Goal: Task Accomplishment & Management: Manage account settings

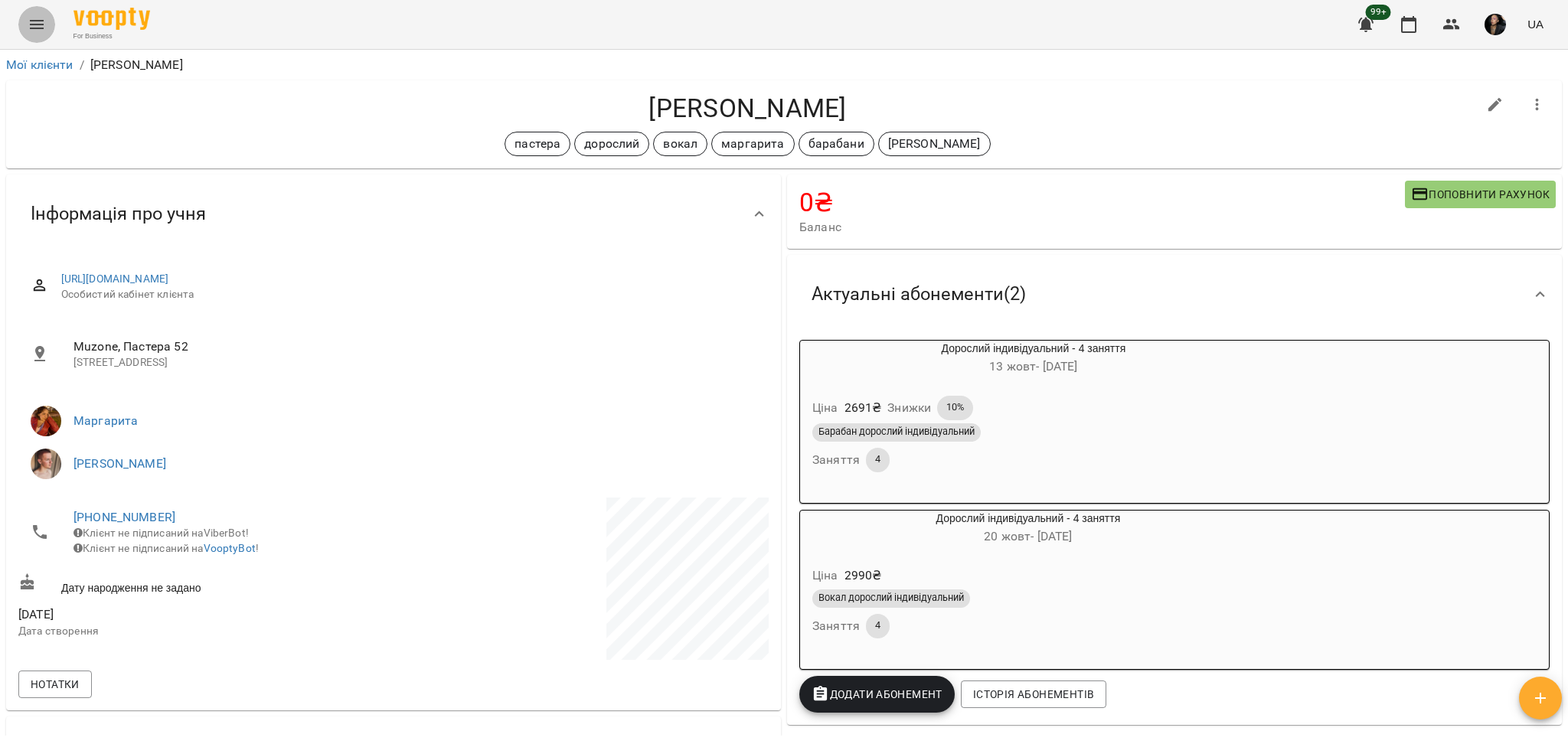
click at [37, 35] on button "Menu" at bounding box center [37, 25] width 37 height 37
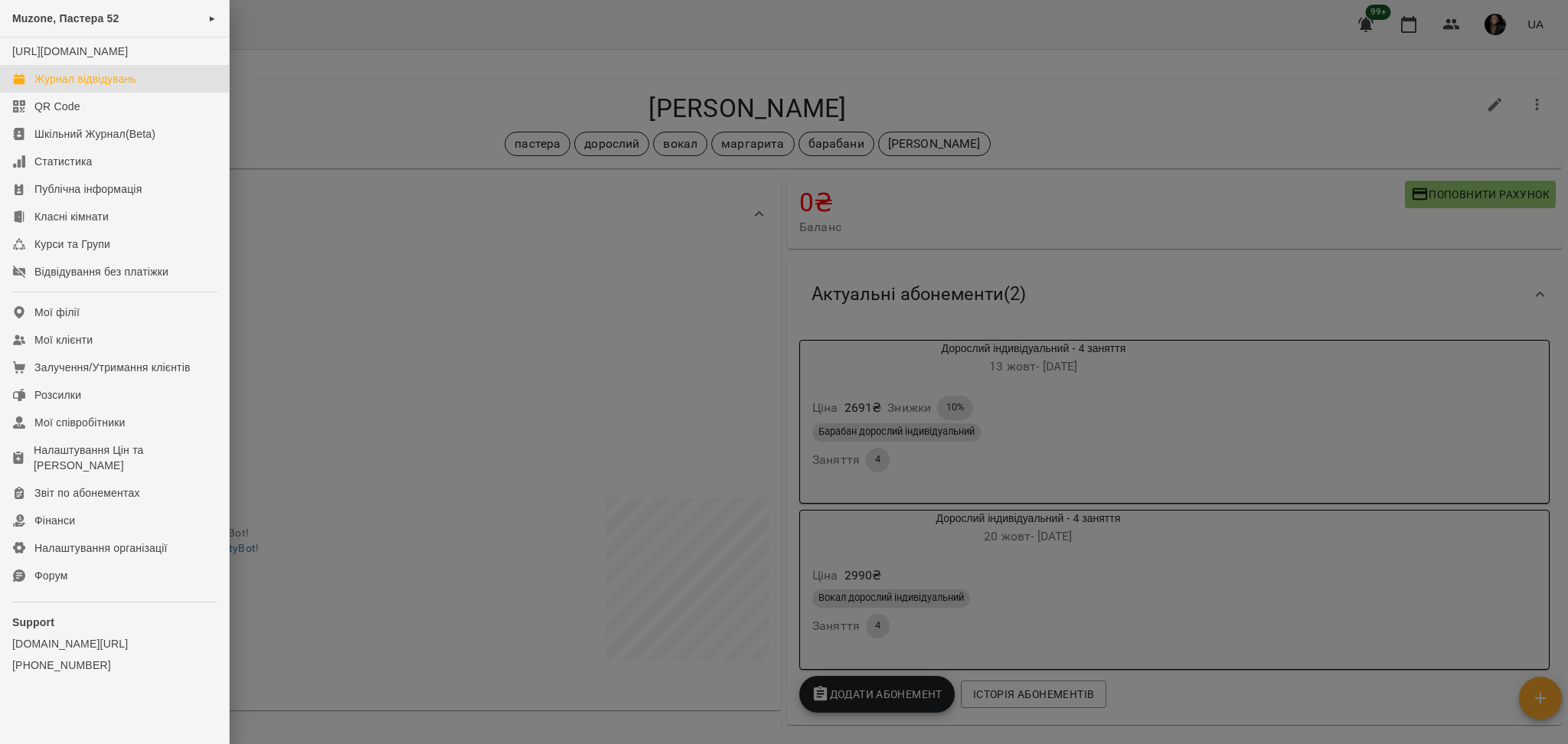
click at [93, 87] on div "Журнал відвідувань" at bounding box center [85, 79] width 102 height 15
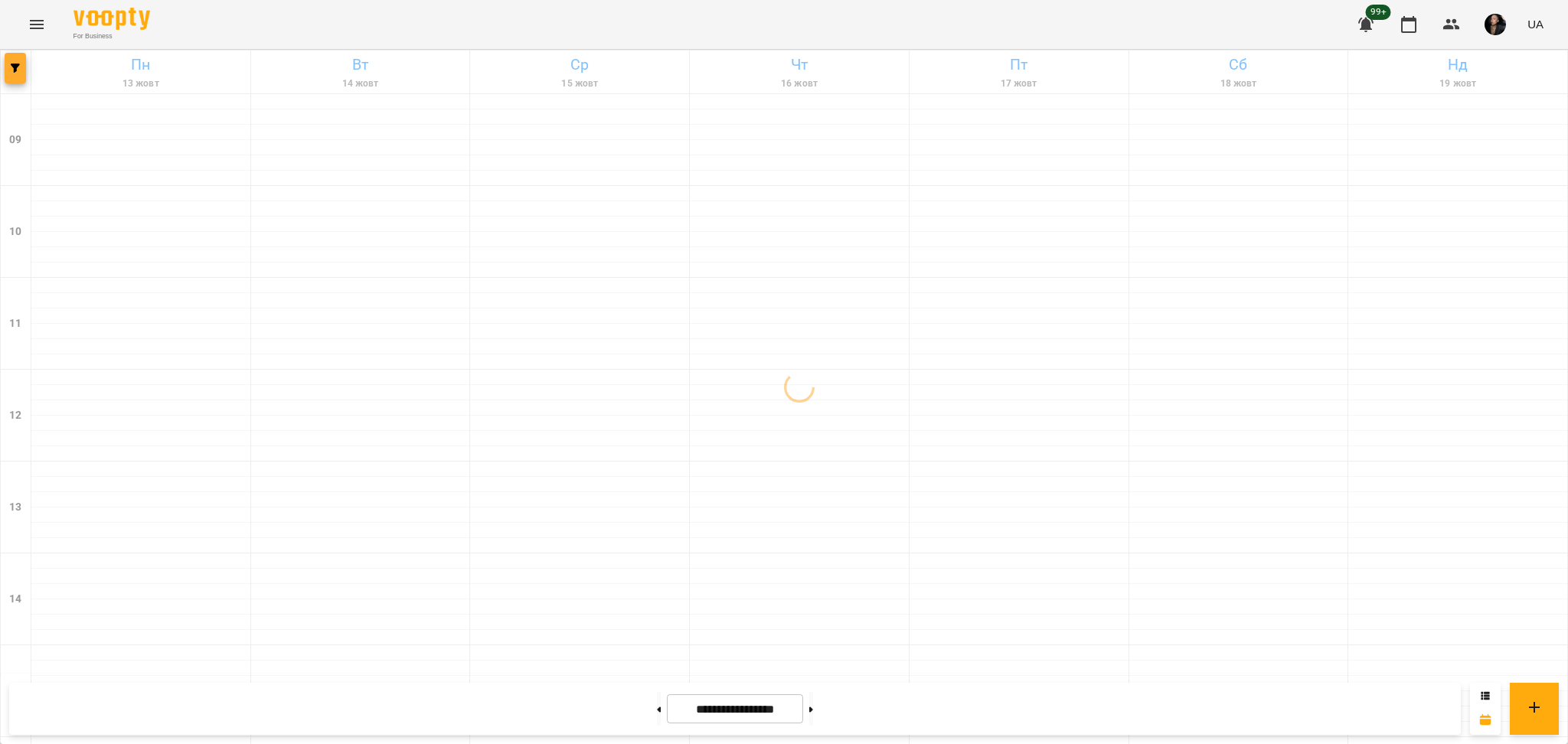
click at [20, 71] on span "button" at bounding box center [15, 68] width 21 height 9
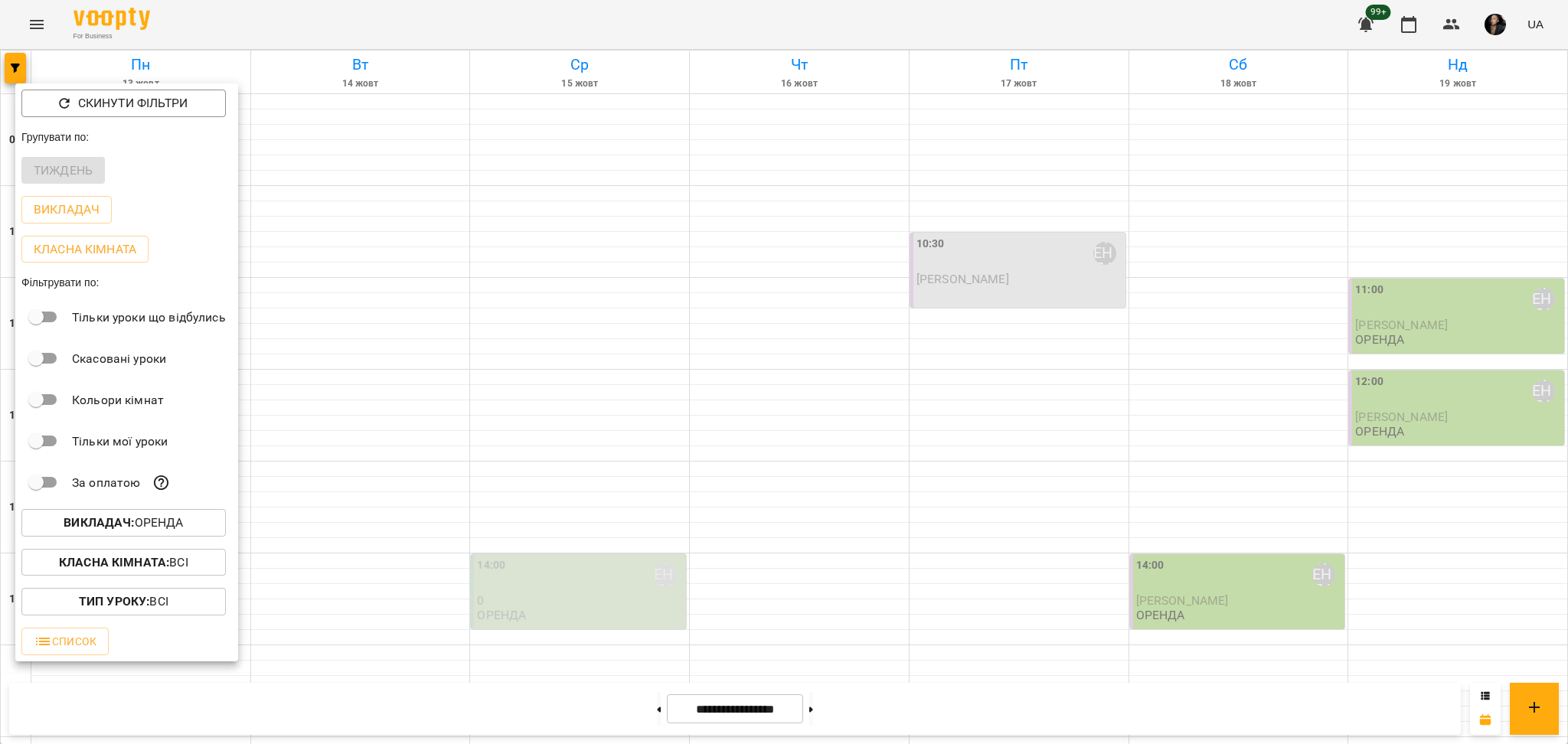
click at [779, 146] on div at bounding box center [784, 372] width 1568 height 744
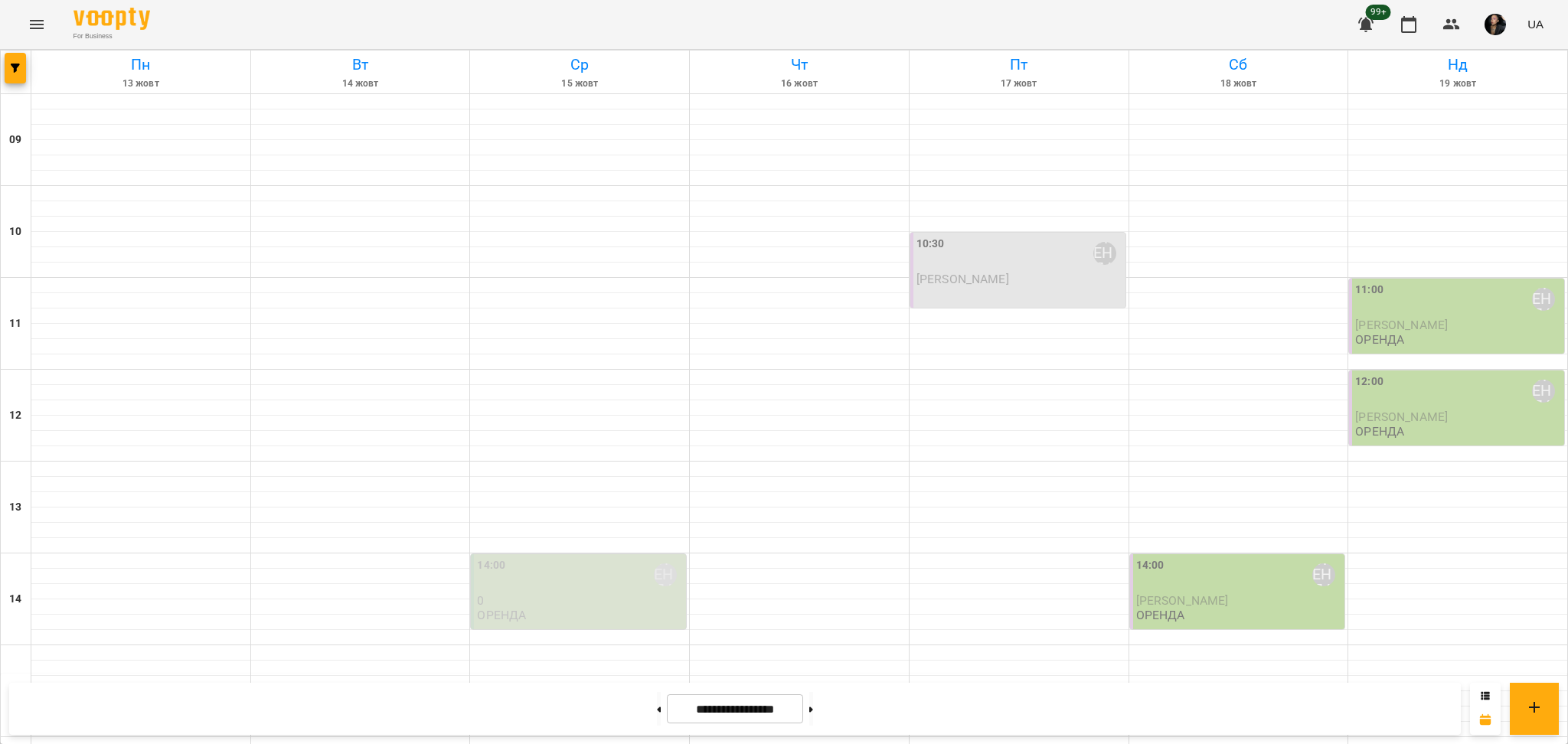
scroll to position [204, 0]
click at [15, 69] on icon "button" at bounding box center [15, 68] width 9 height 9
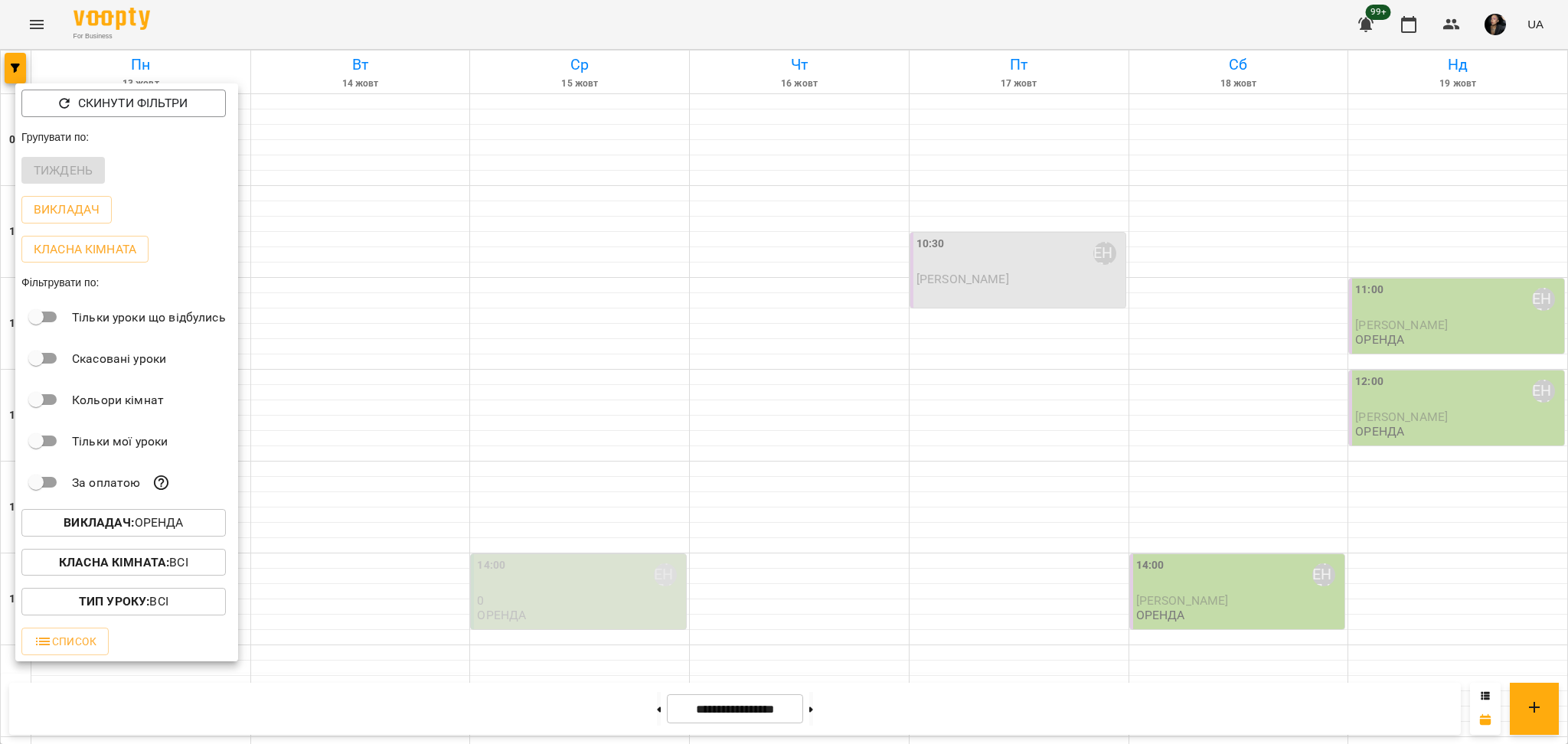
click at [113, 519] on p "Викладач : ОРЕНДА" at bounding box center [123, 523] width 120 height 18
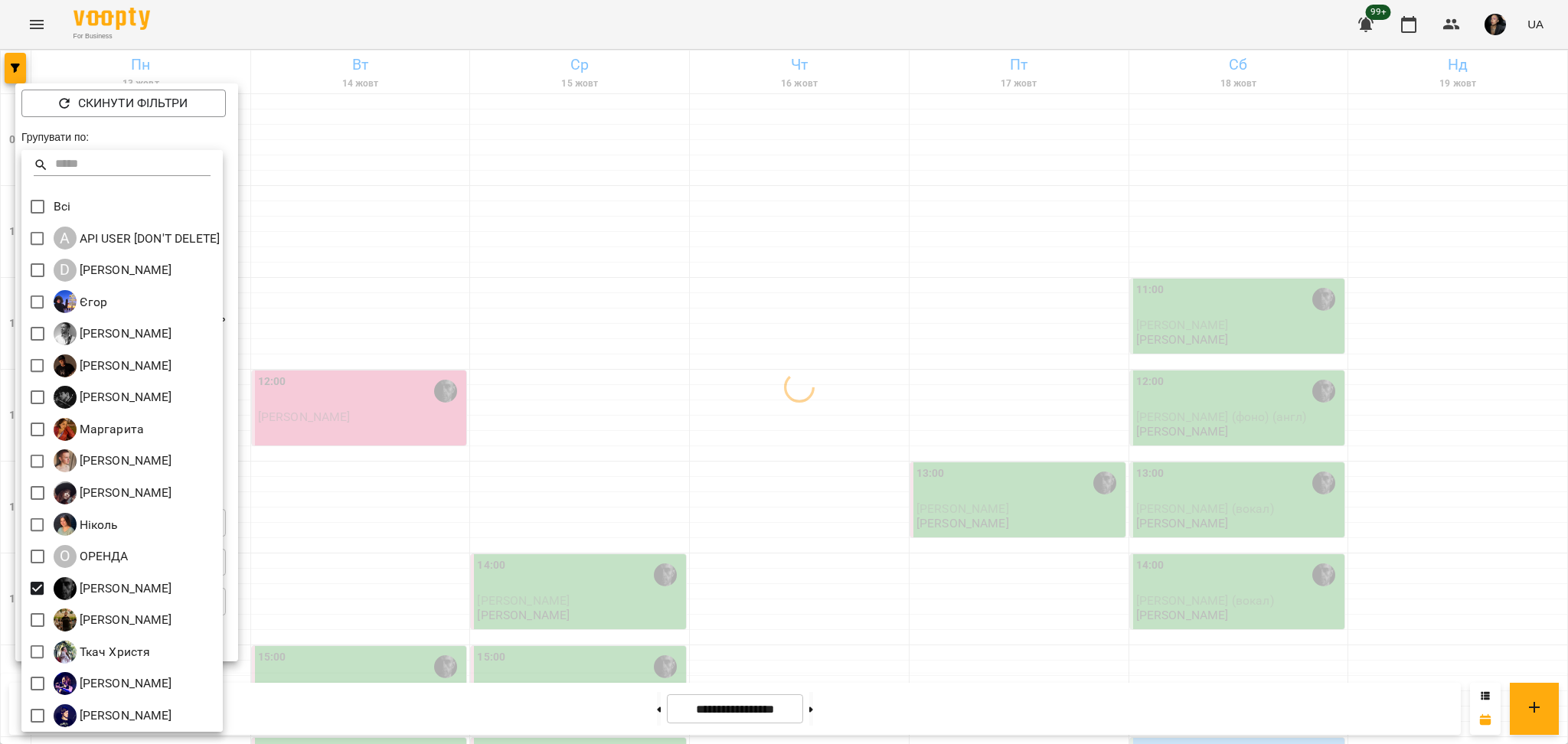
click at [525, 526] on div at bounding box center [784, 372] width 1568 height 744
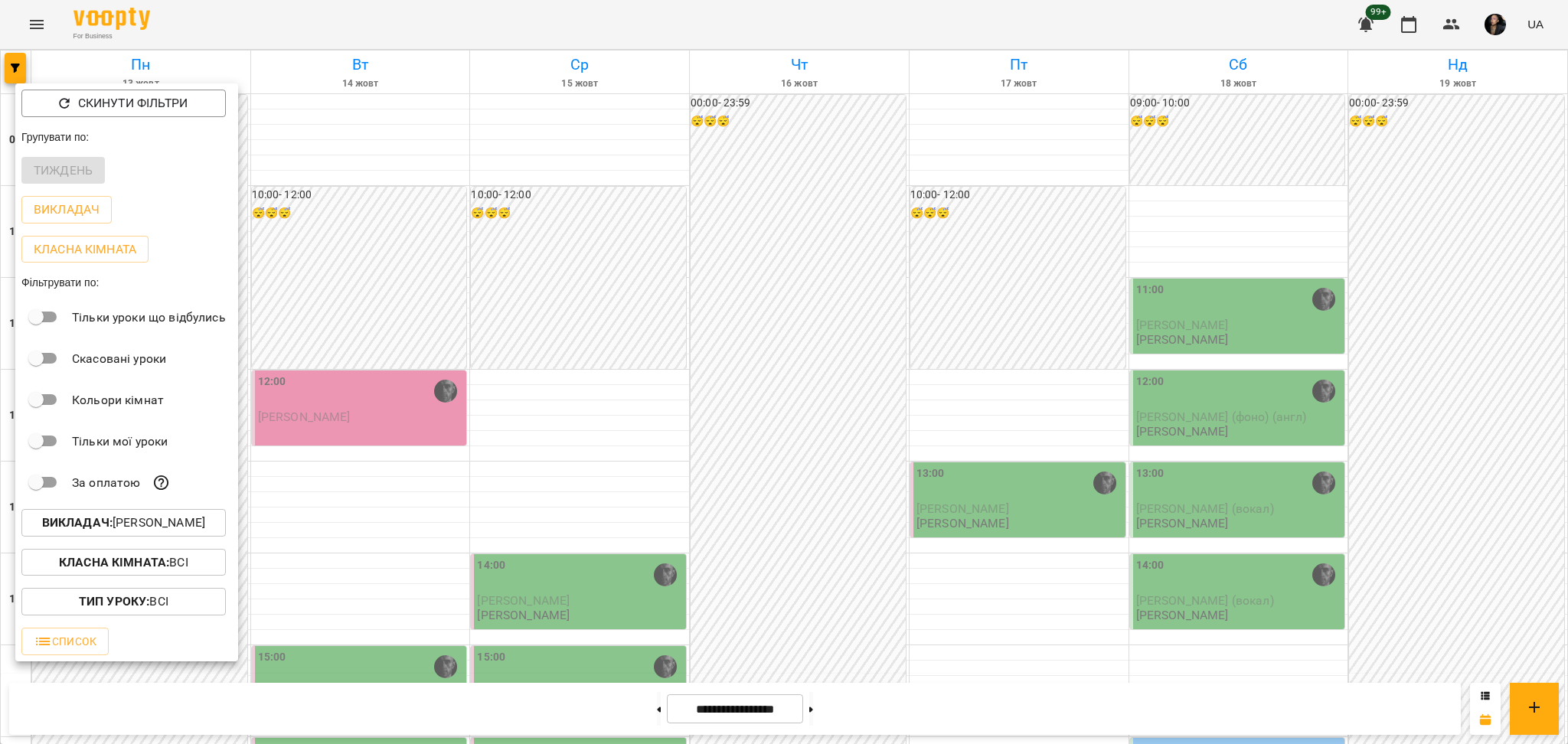
drag, startPoint x: 884, startPoint y: 428, endPoint x: 872, endPoint y: 447, distance: 22.5
click at [884, 428] on div at bounding box center [784, 372] width 1568 height 744
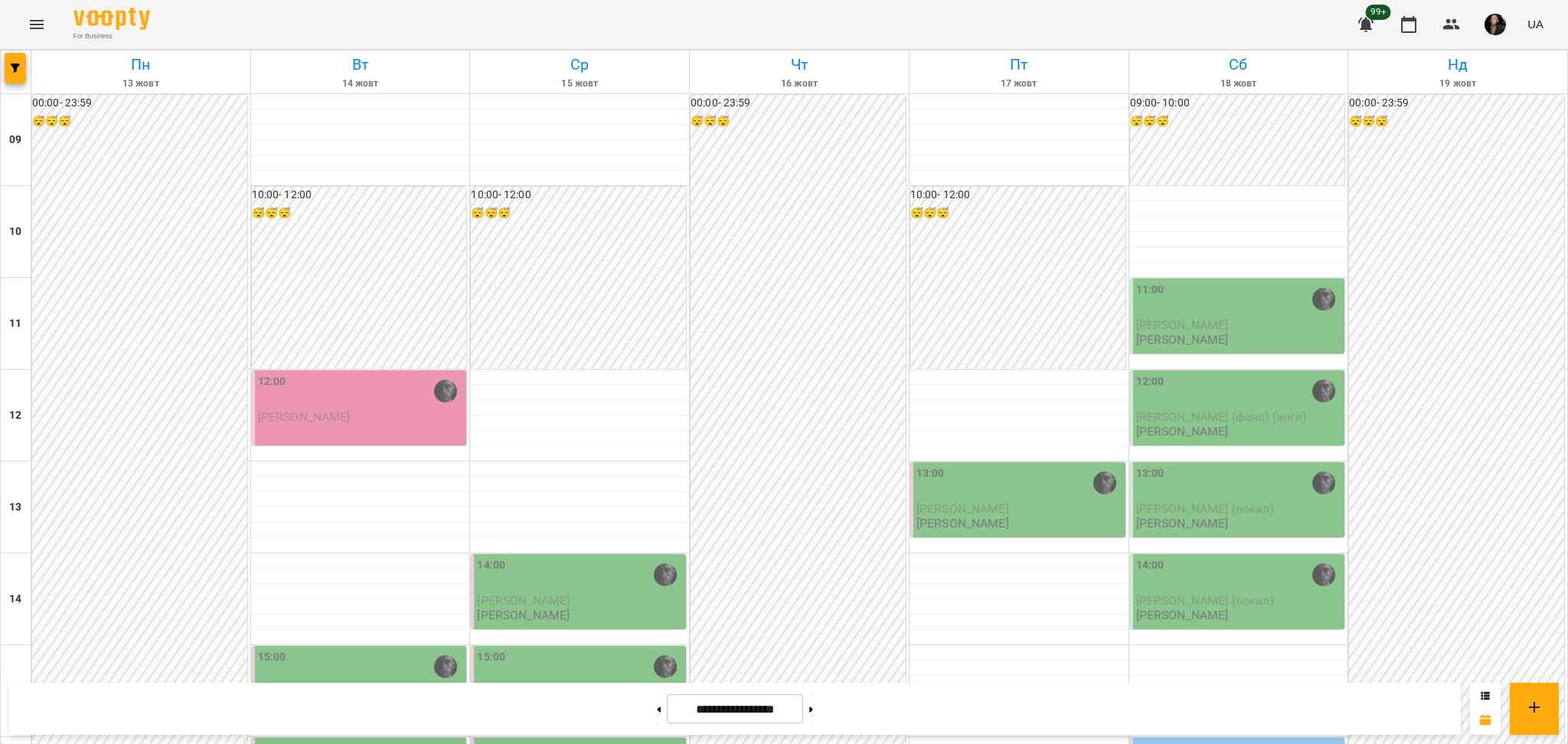
scroll to position [408, 0]
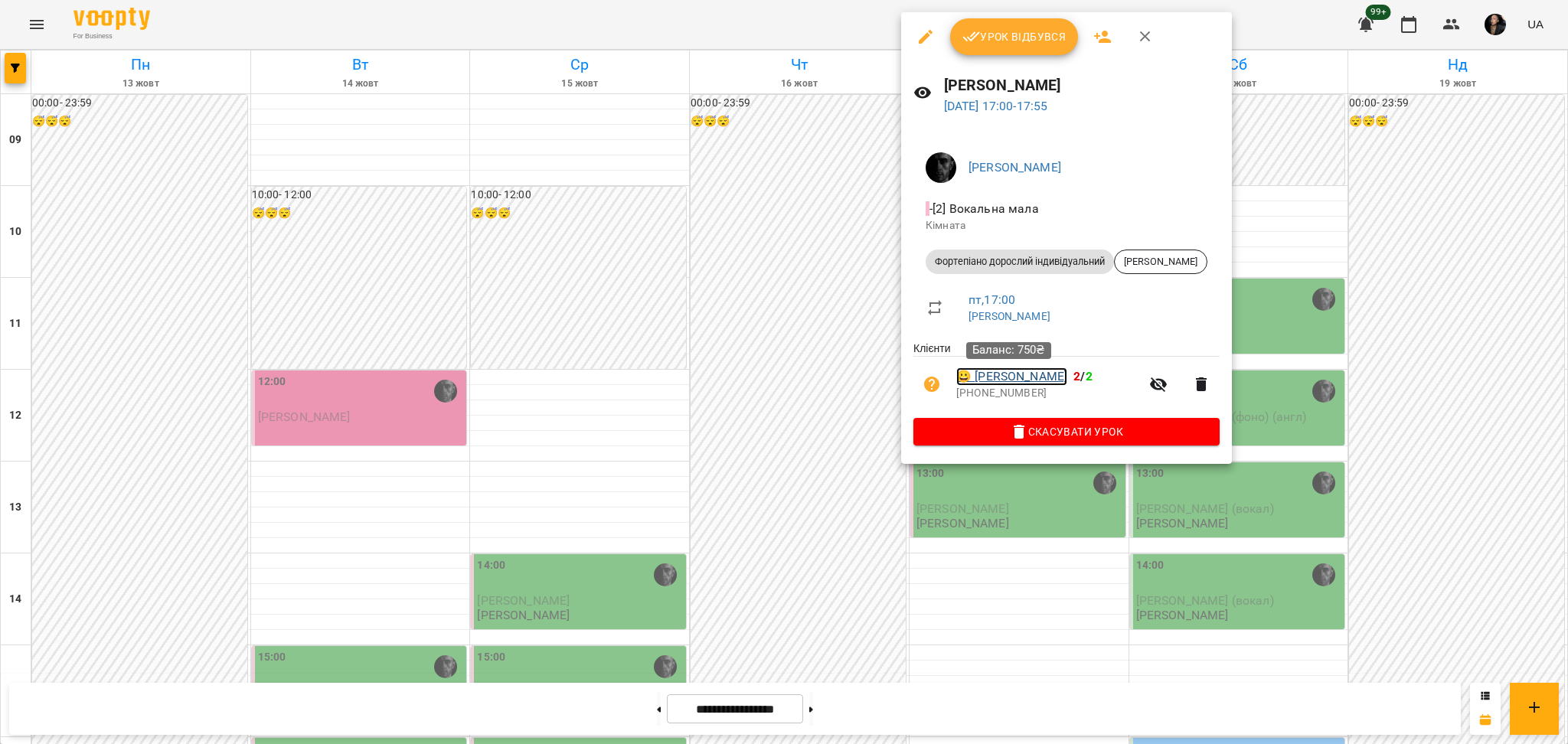
click at [1025, 382] on link "😀 [PERSON_NAME]" at bounding box center [1012, 377] width 111 height 18
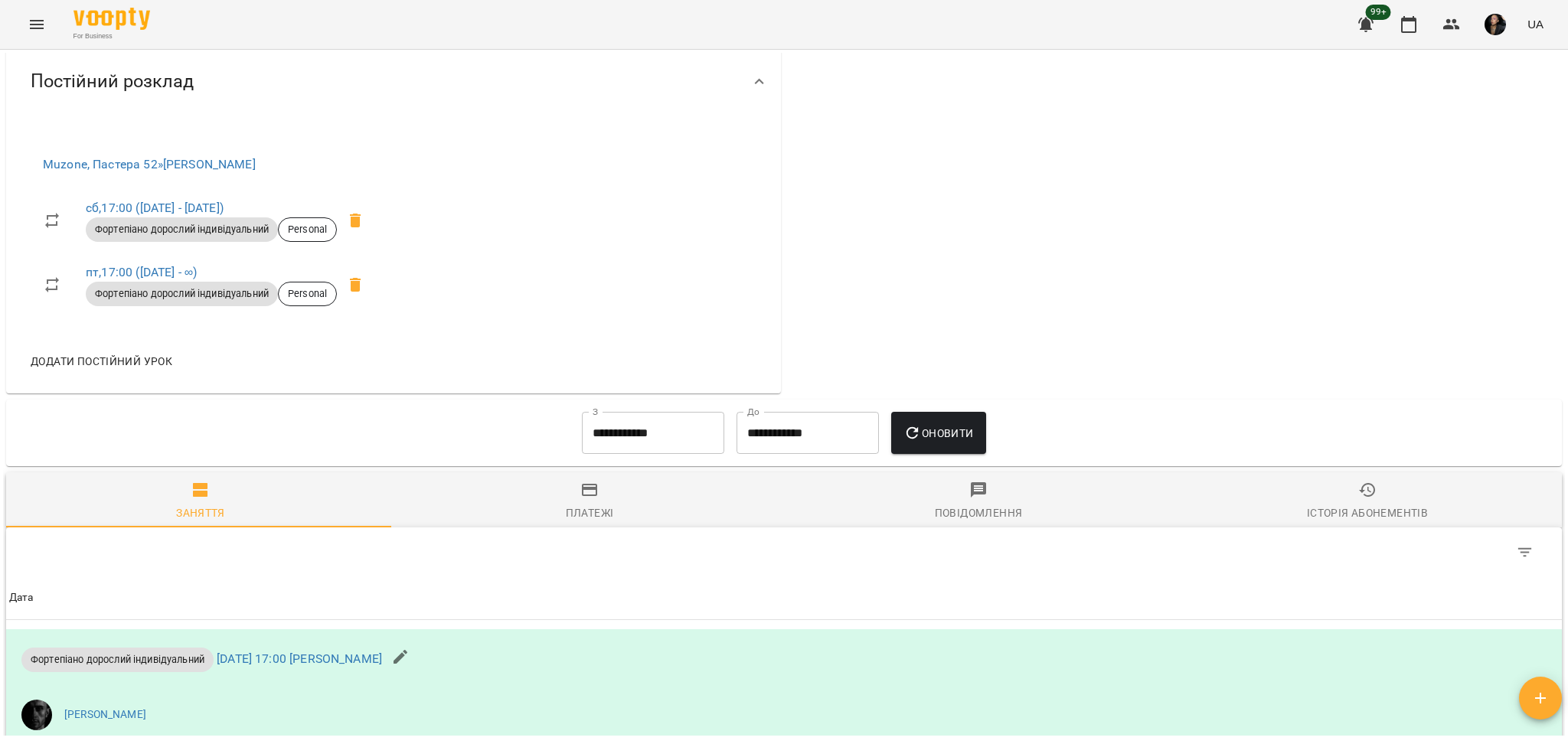
scroll to position [612, 0]
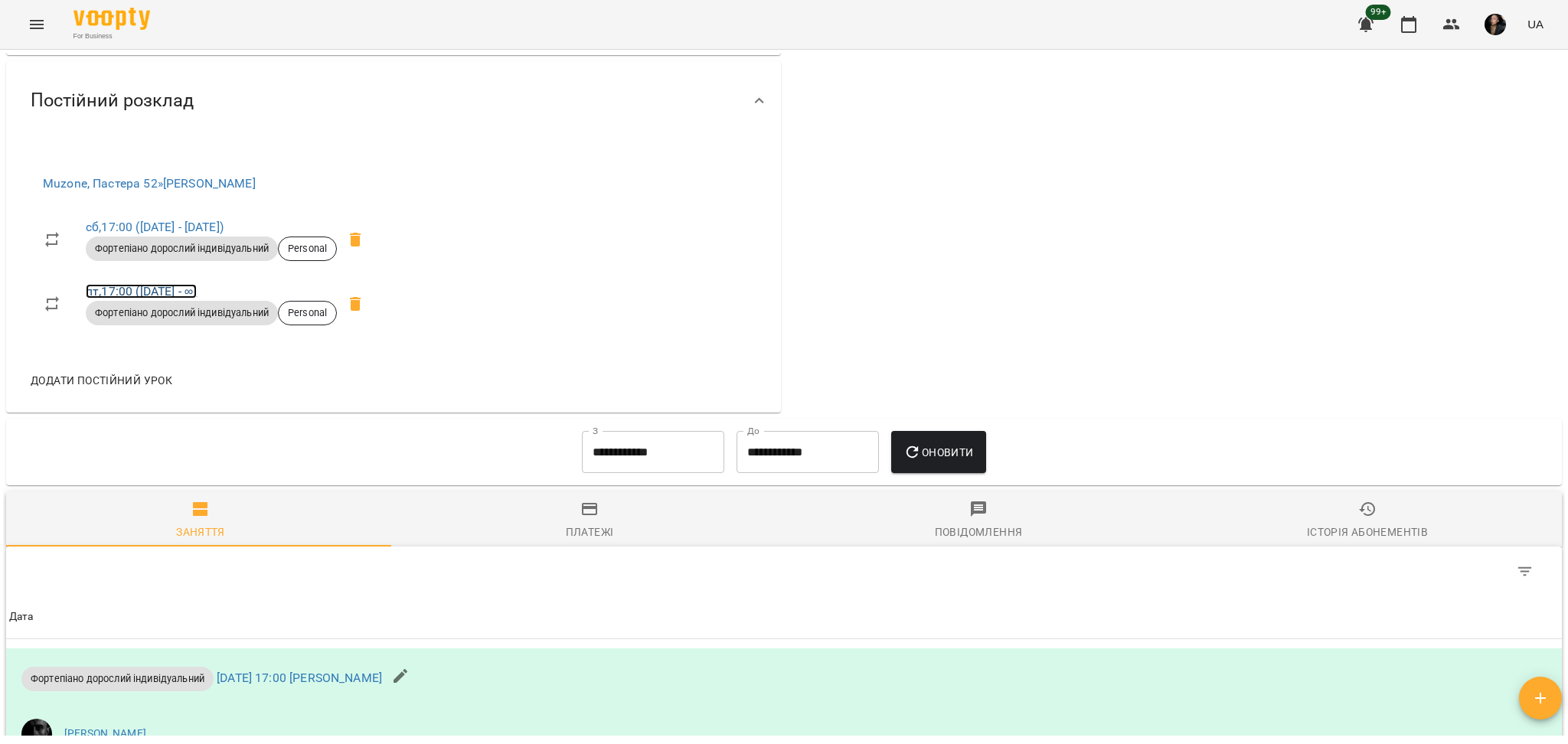
click at [140, 287] on link "пт , 17:00 ([DATE] - ∞)" at bounding box center [141, 291] width 111 height 15
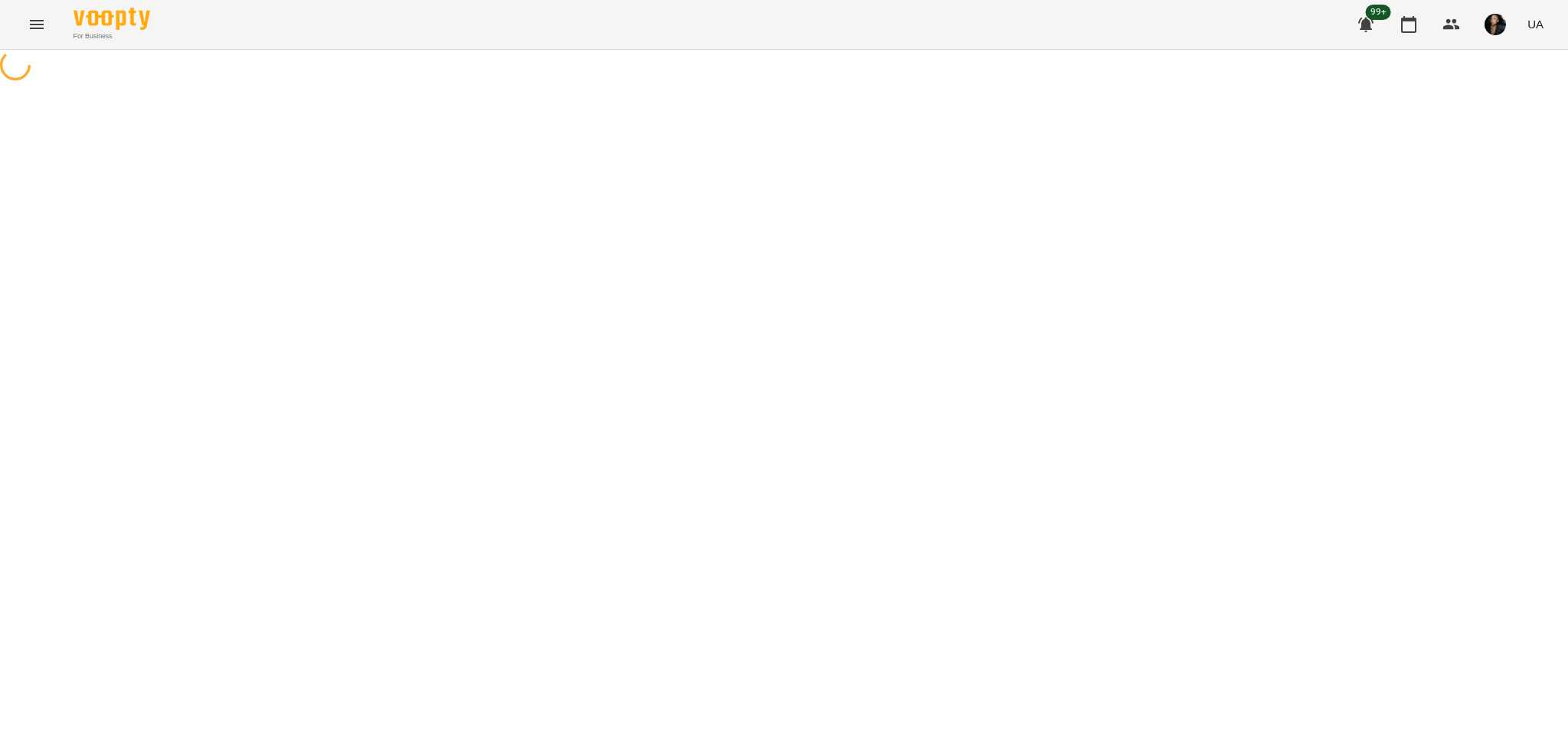
select select "*"
select select "**********"
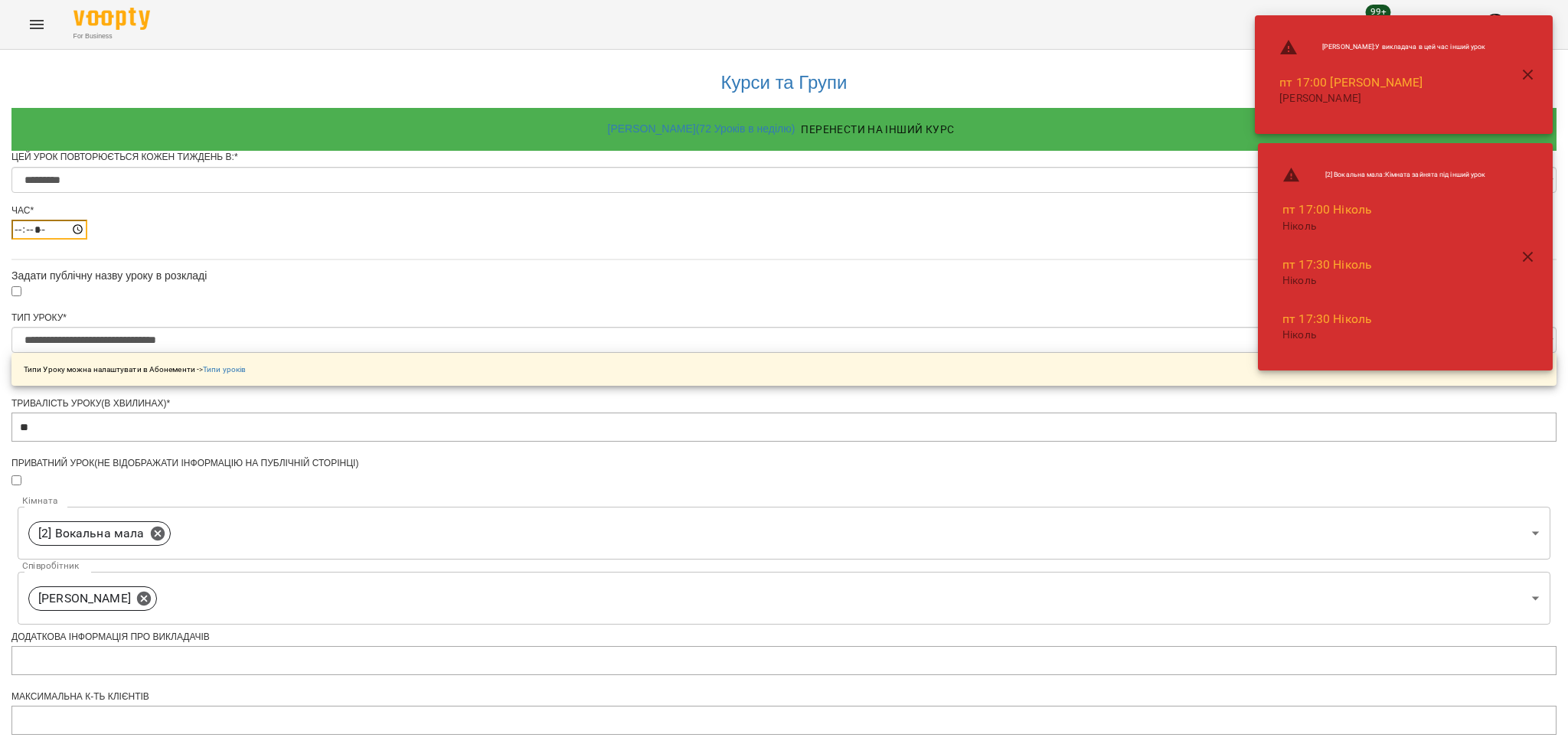
click at [87, 240] on input "*****" at bounding box center [49, 230] width 76 height 20
type input "*****"
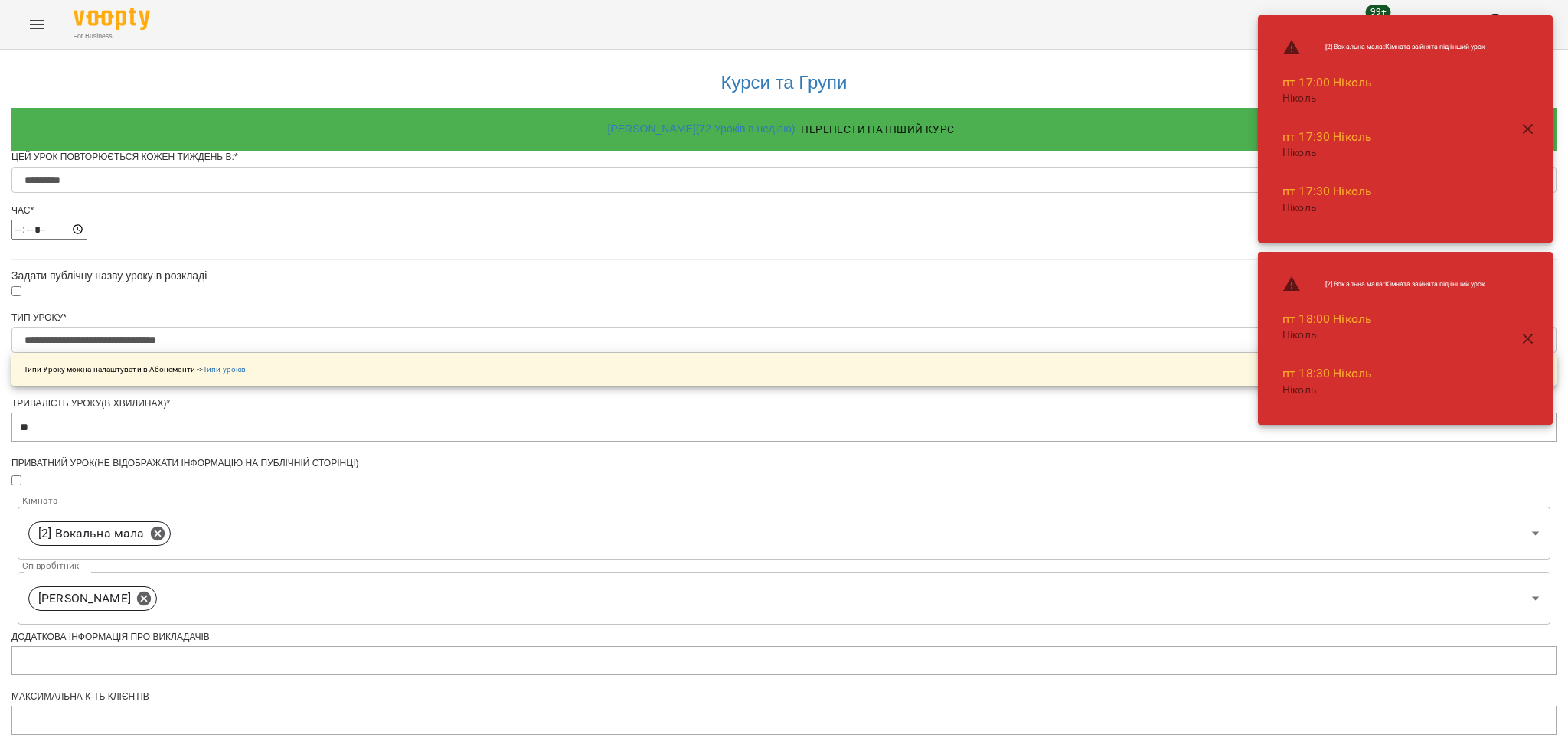
click at [1120, 424] on div "**********" at bounding box center [784, 585] width 1545 height 1070
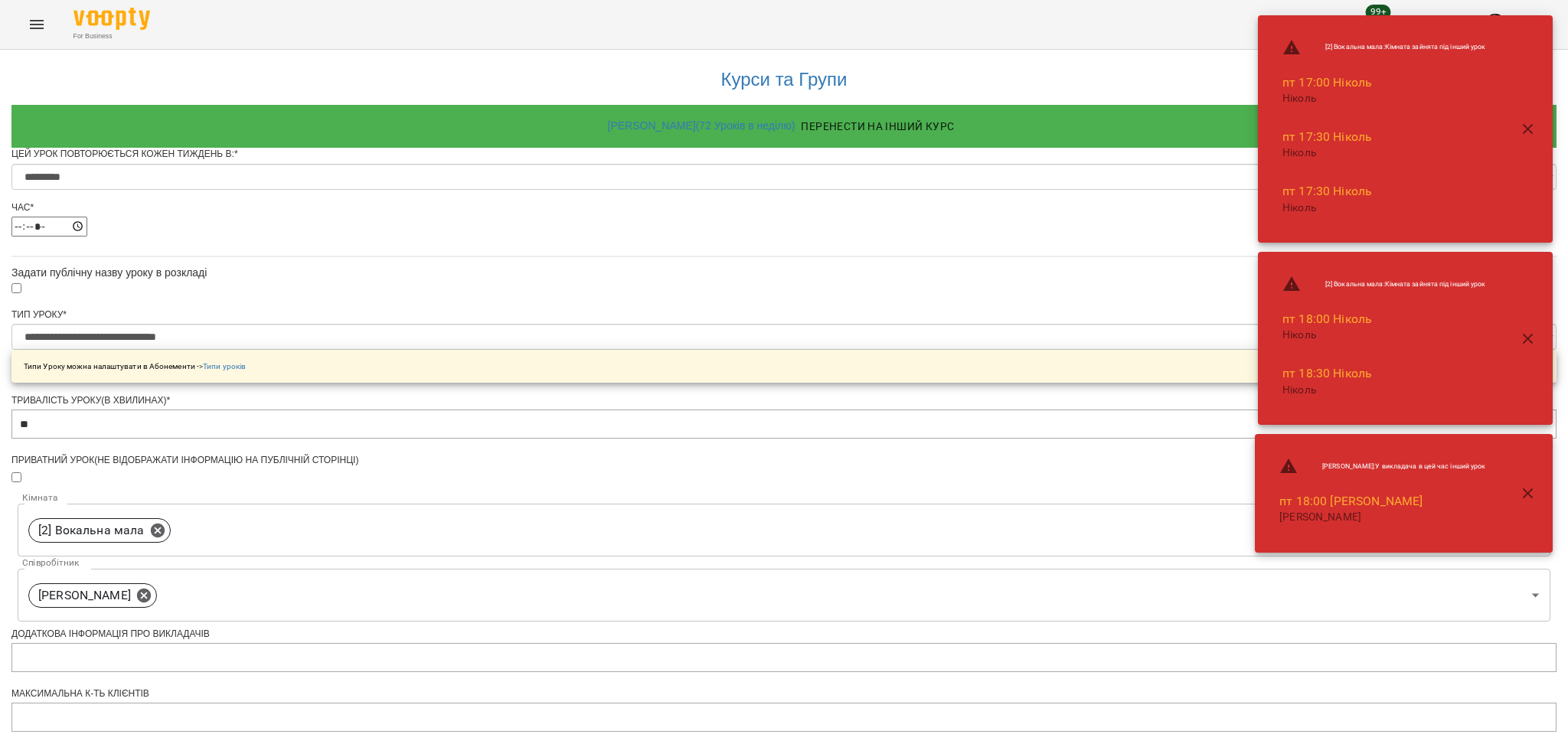
scroll to position [467, 0]
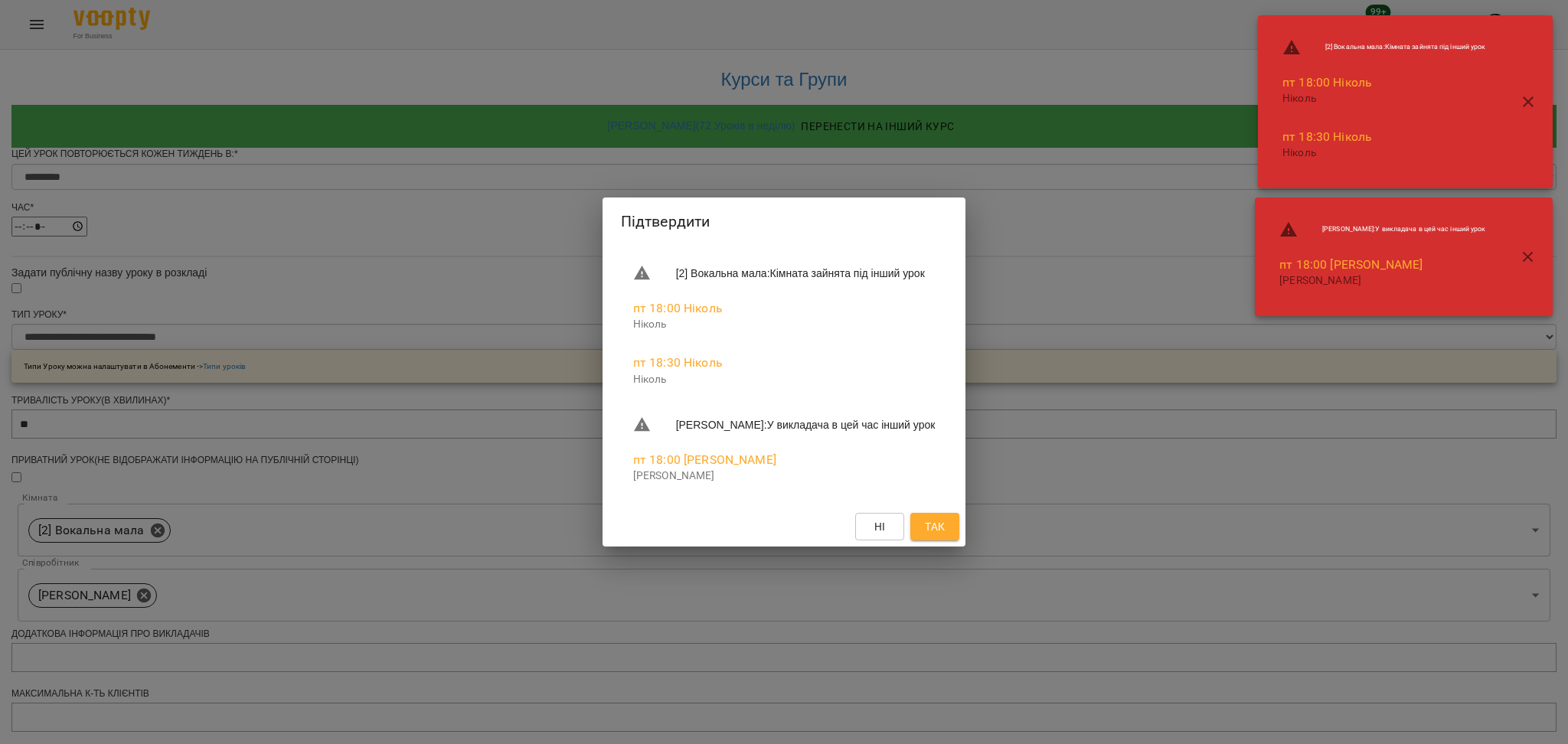
click at [959, 520] on button "Так" at bounding box center [935, 526] width 49 height 28
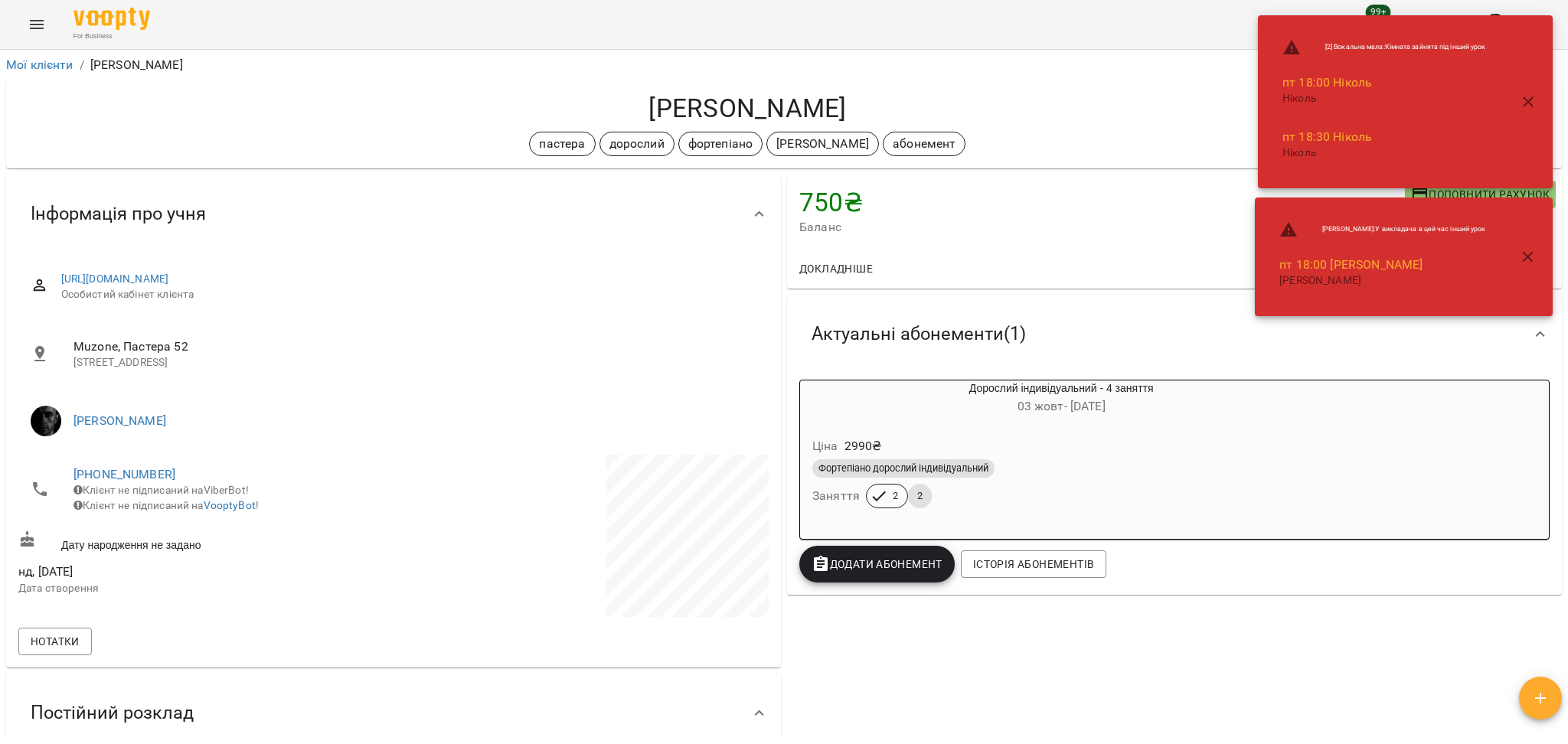
click at [1534, 98] on icon "button" at bounding box center [1528, 102] width 18 height 18
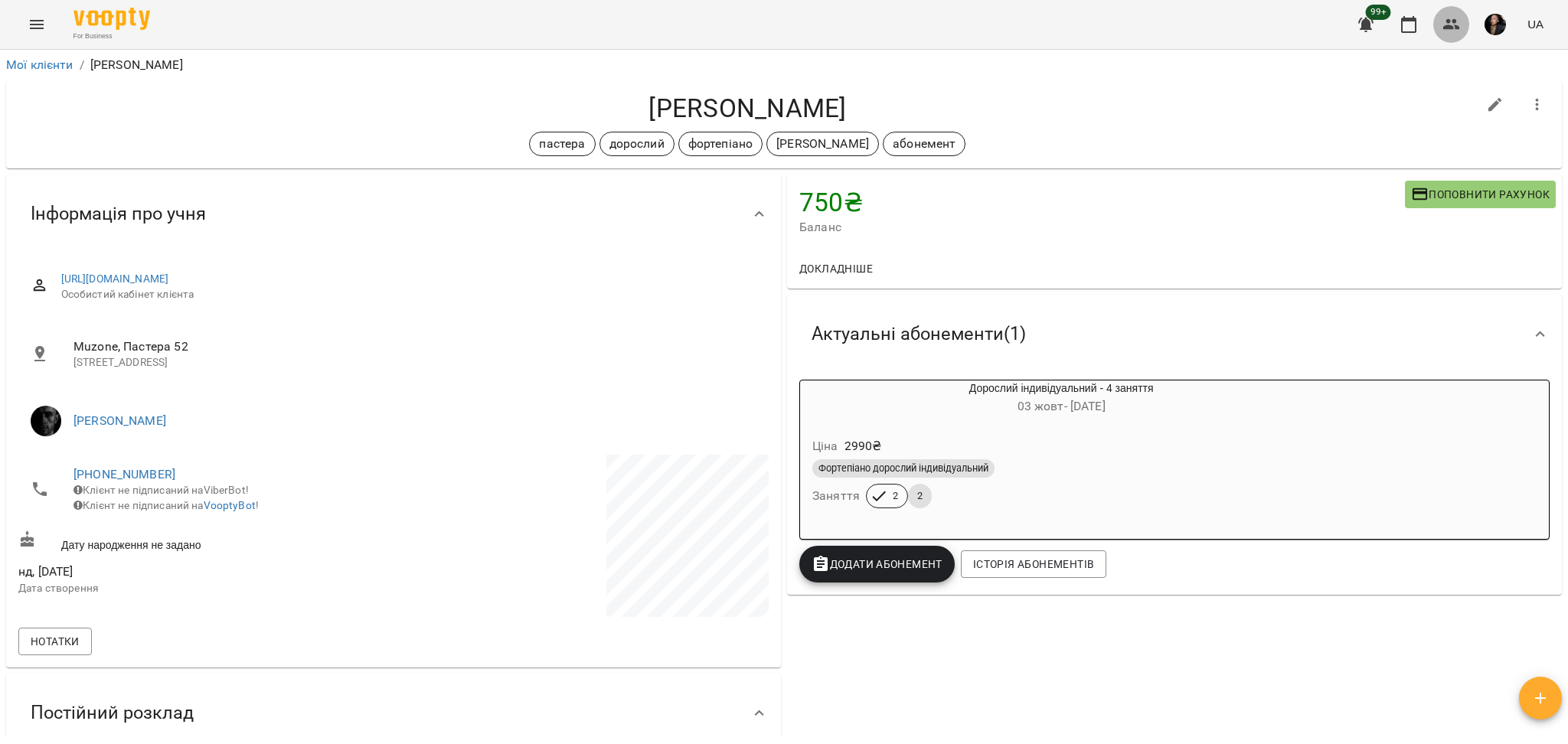
click at [1462, 11] on button "button" at bounding box center [1452, 25] width 37 height 37
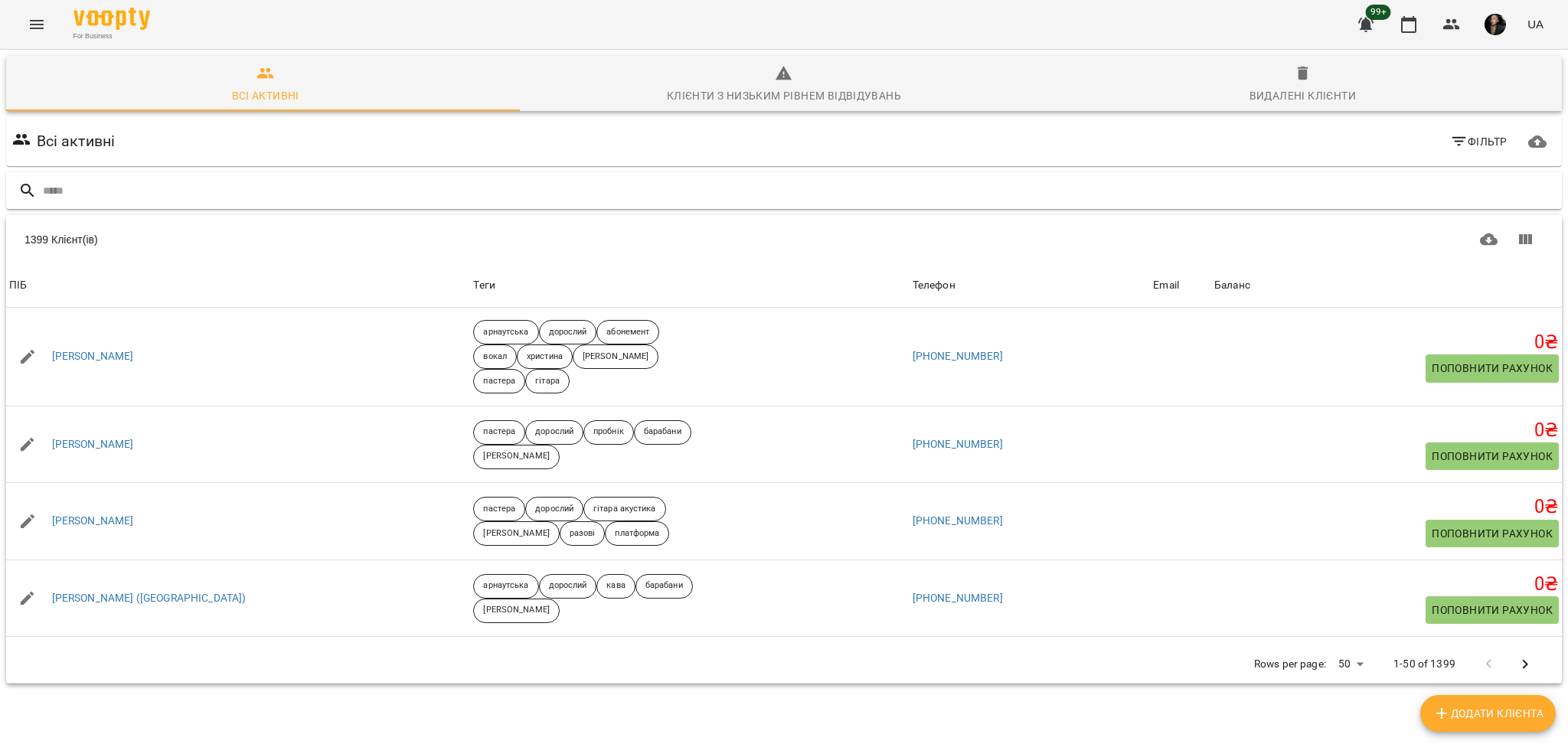
click at [700, 192] on input "text" at bounding box center [799, 191] width 1513 height 25
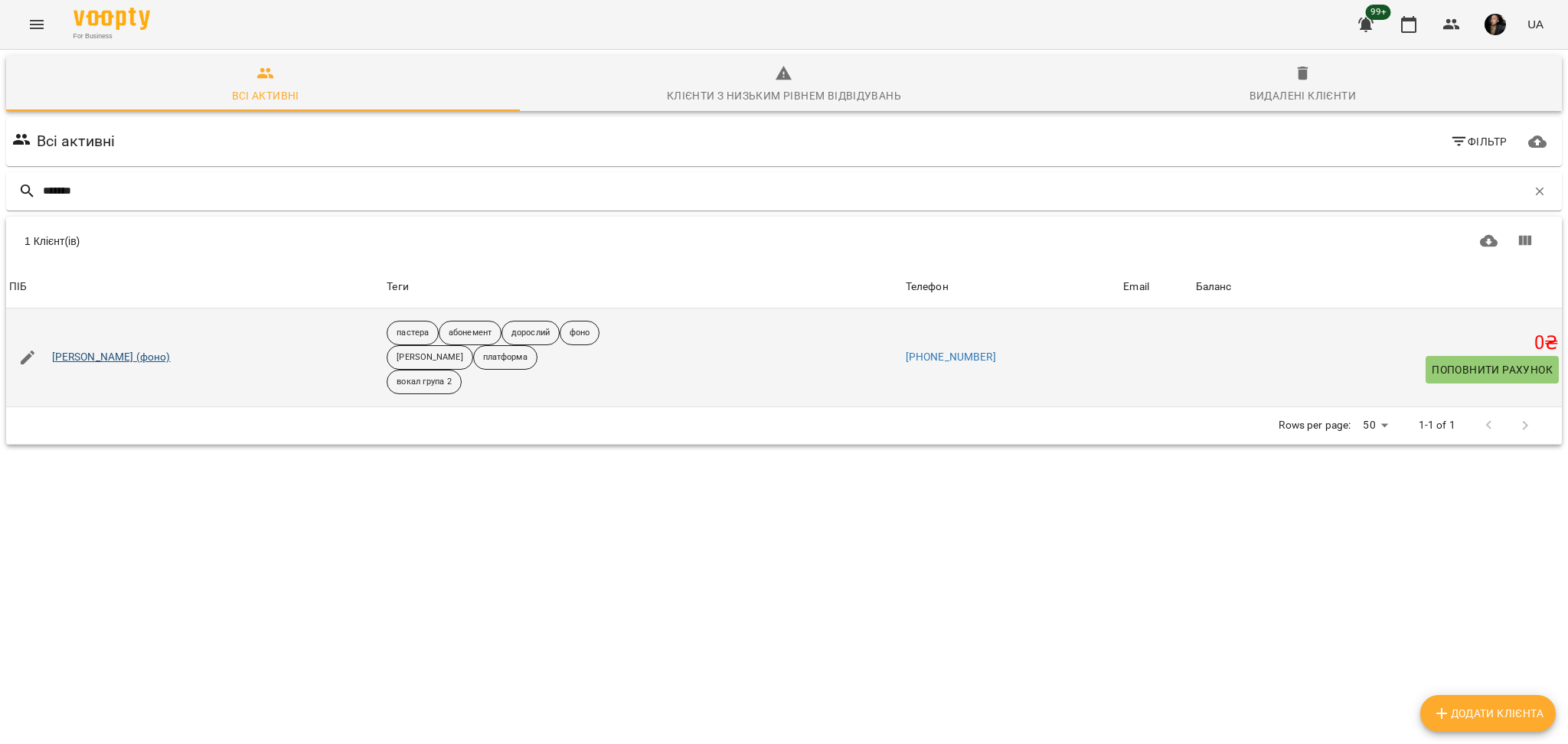
type input "*******"
click at [103, 350] on link "[PERSON_NAME] (фоно)" at bounding box center [111, 358] width 119 height 15
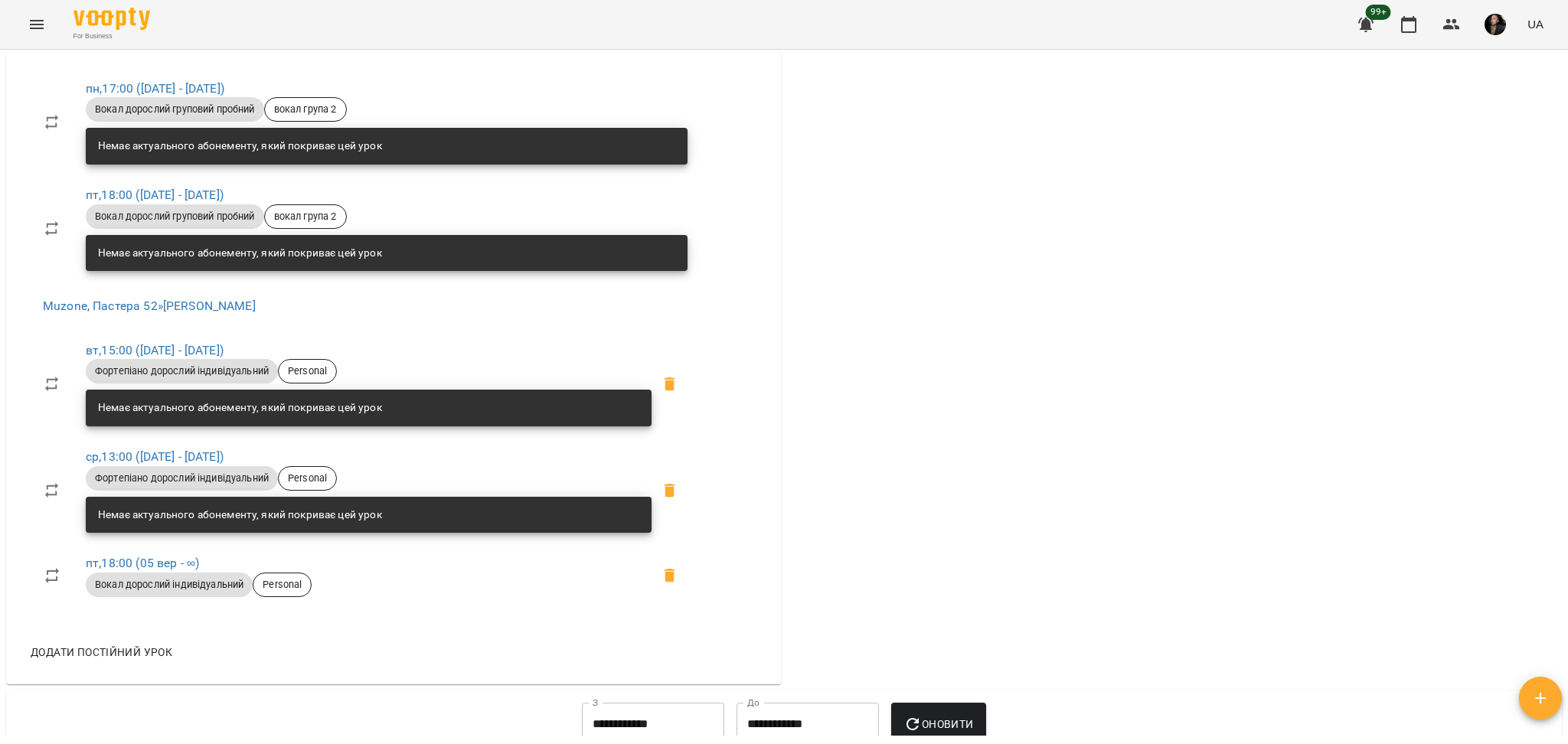
scroll to position [919, 0]
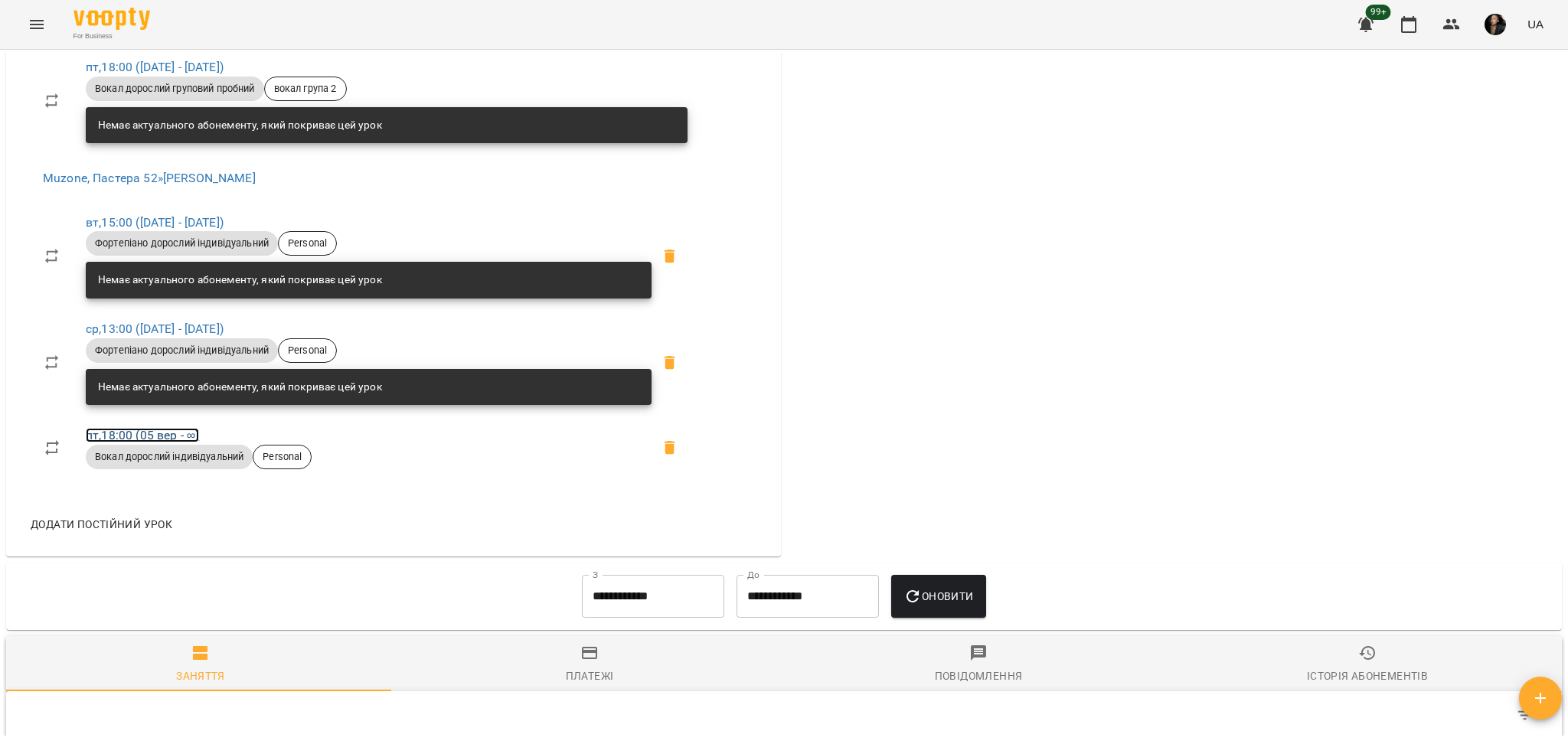
click at [109, 443] on link "пт , 18:00 ([DATE] - ∞)" at bounding box center [143, 435] width 113 height 15
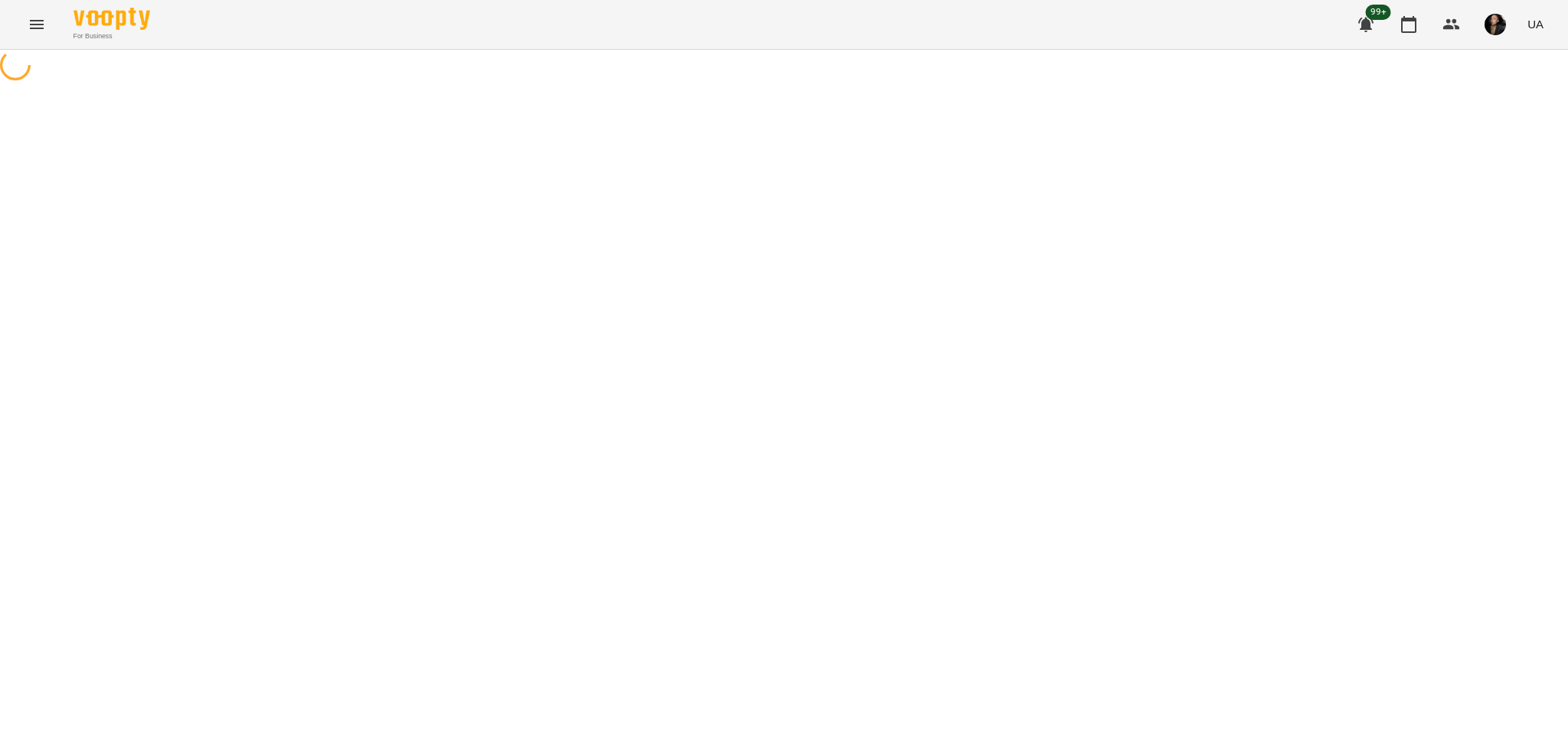
select select "*"
select select "**********"
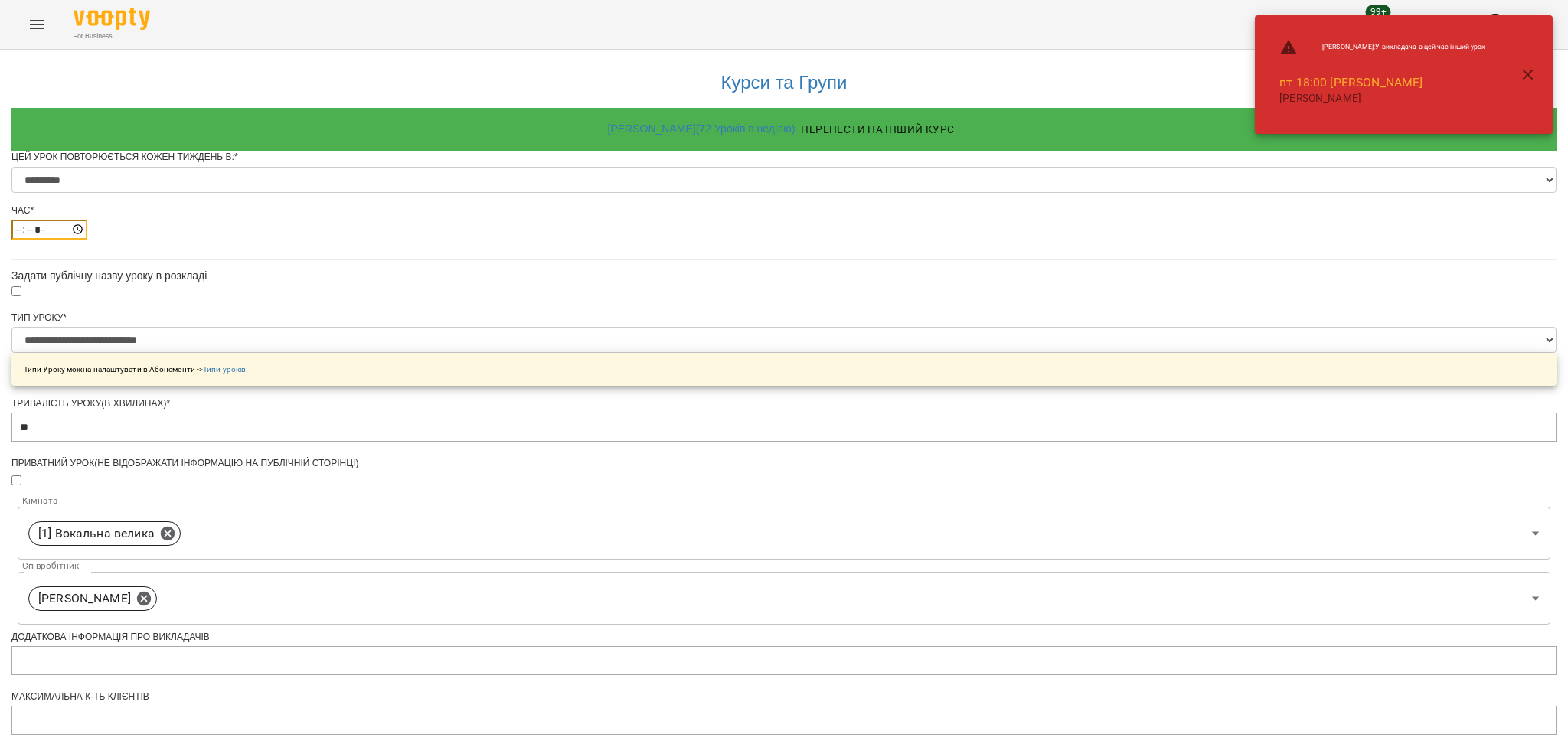
click at [87, 240] on input "*****" at bounding box center [49, 230] width 76 height 20
type input "*****"
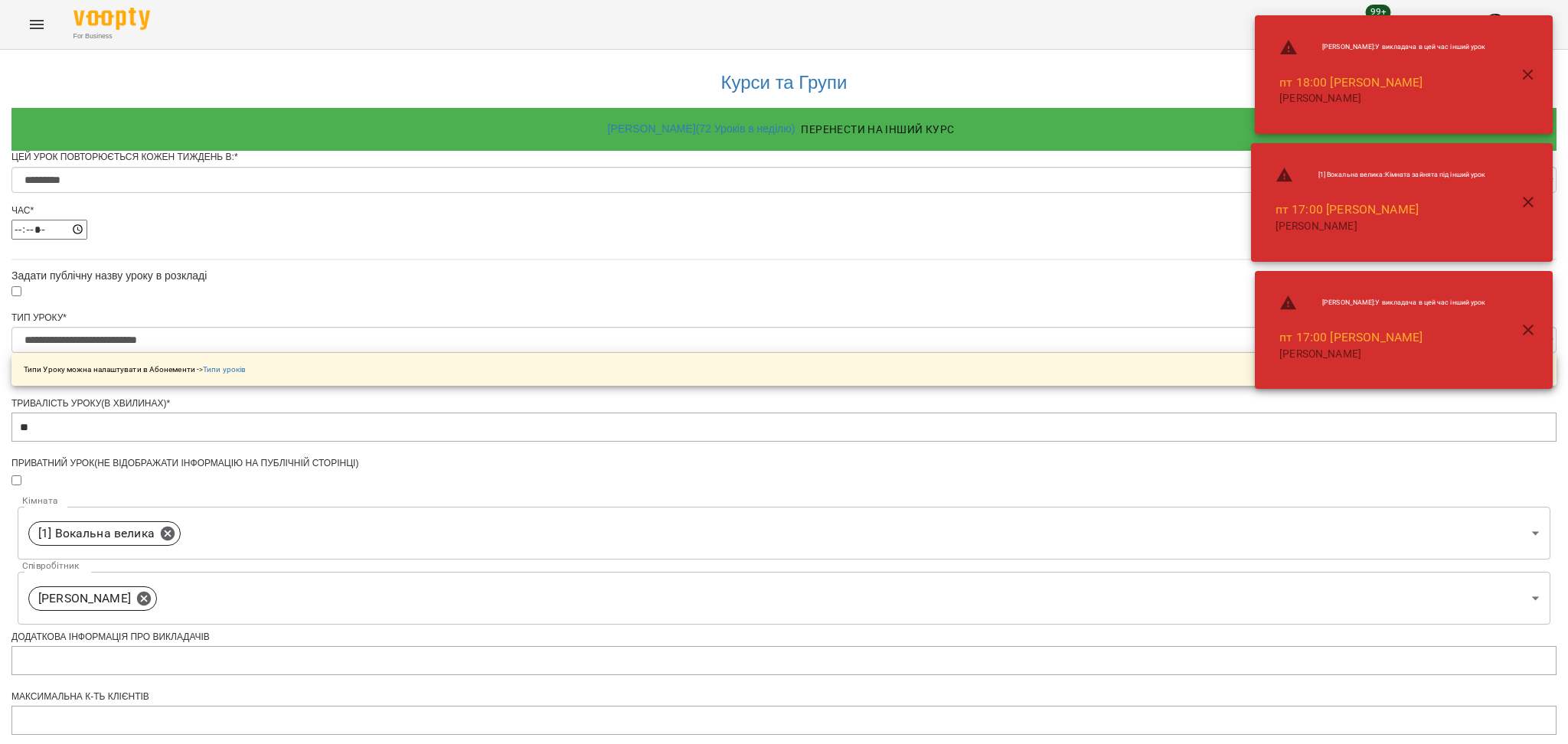
click at [1157, 420] on div "**********" at bounding box center [784, 585] width 1545 height 1070
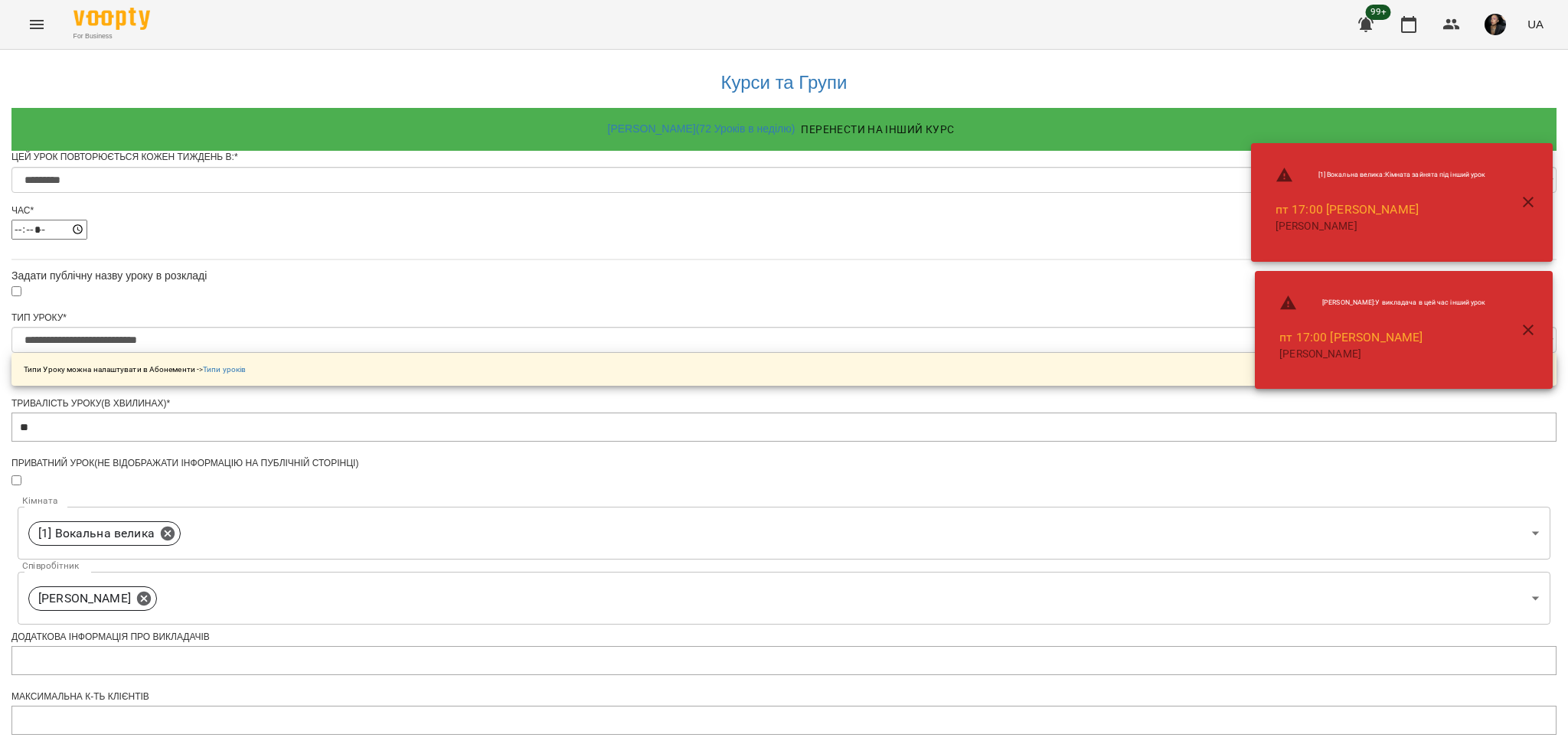
scroll to position [497, 0]
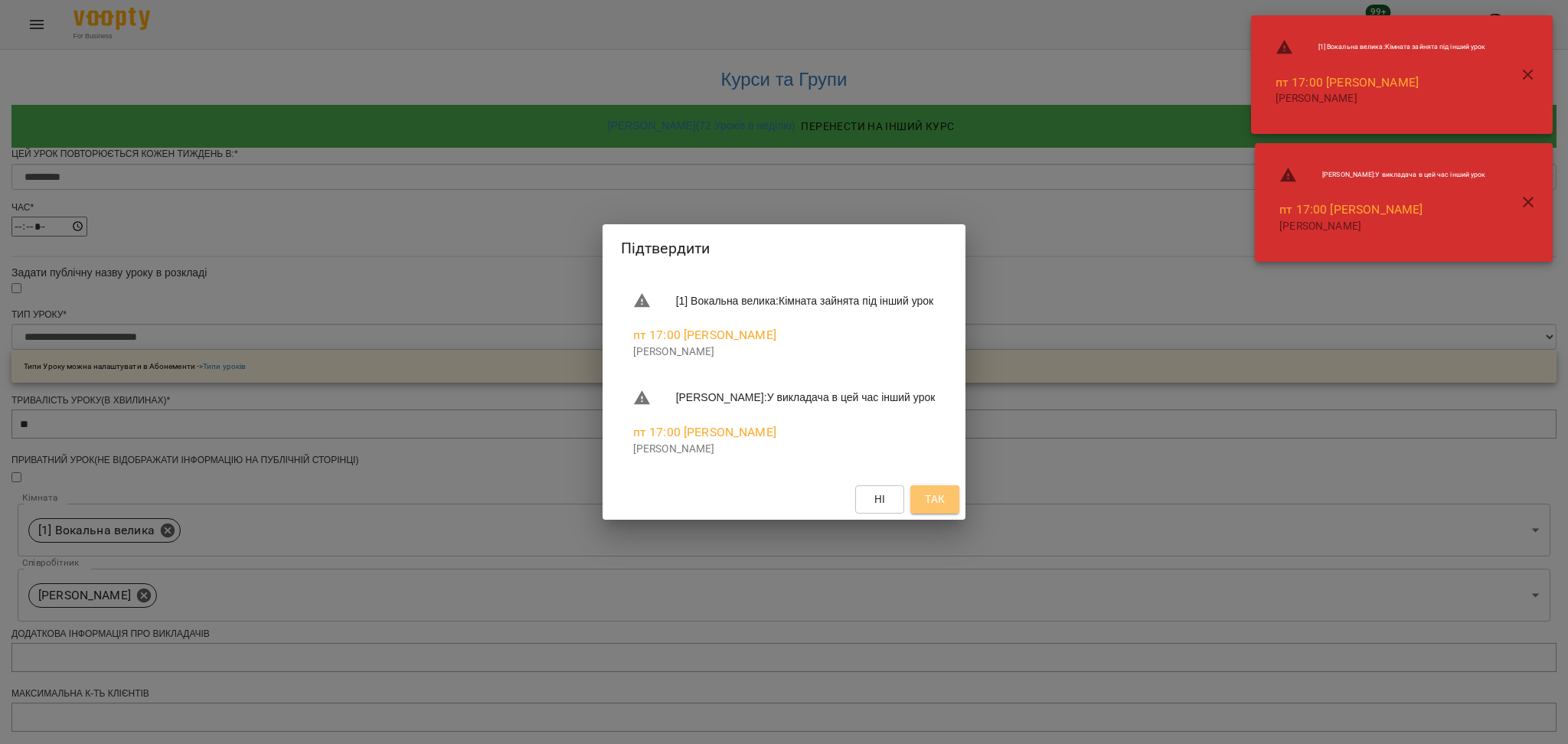
click at [956, 513] on button "Так" at bounding box center [935, 499] width 49 height 28
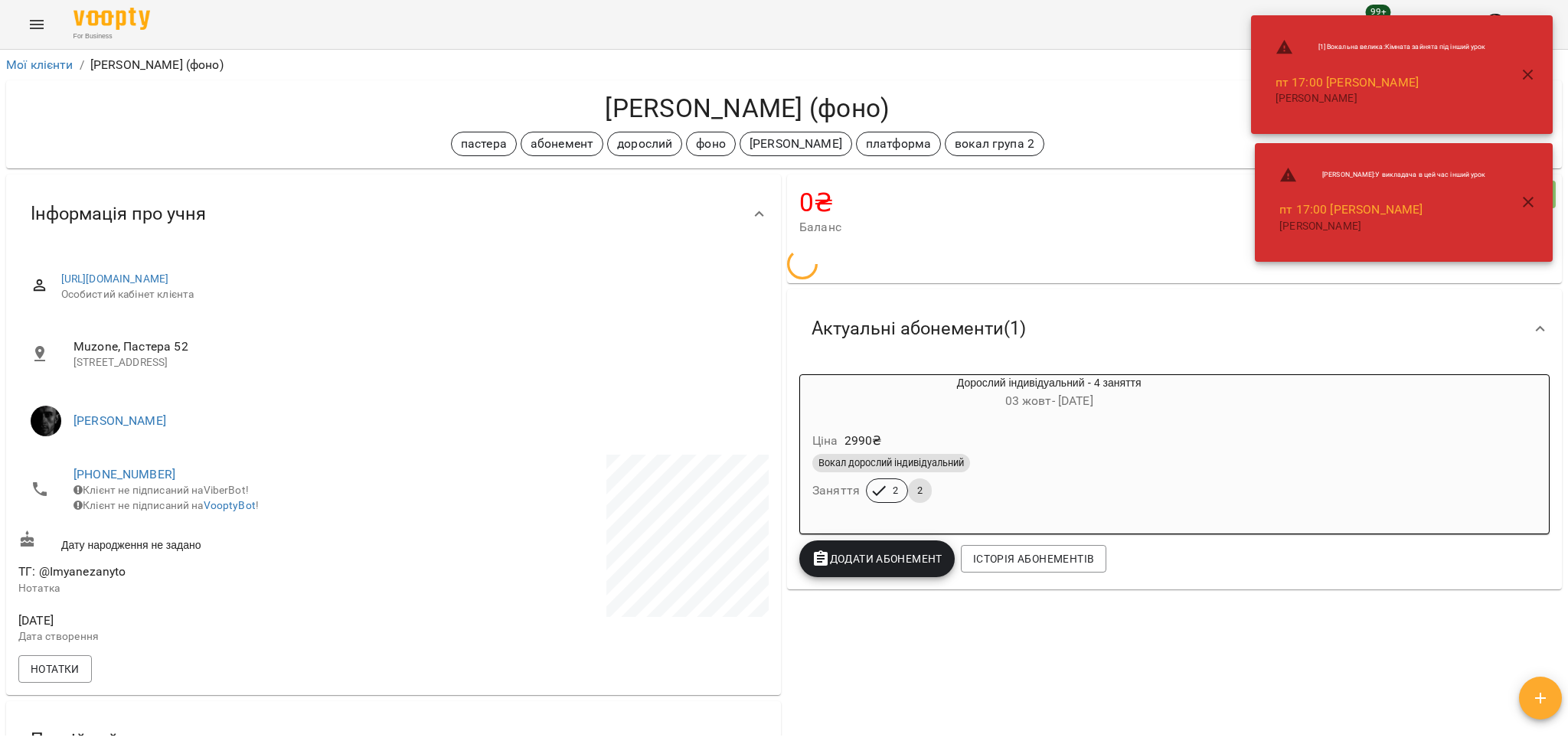
click at [31, 31] on icon "Menu" at bounding box center [37, 25] width 18 height 18
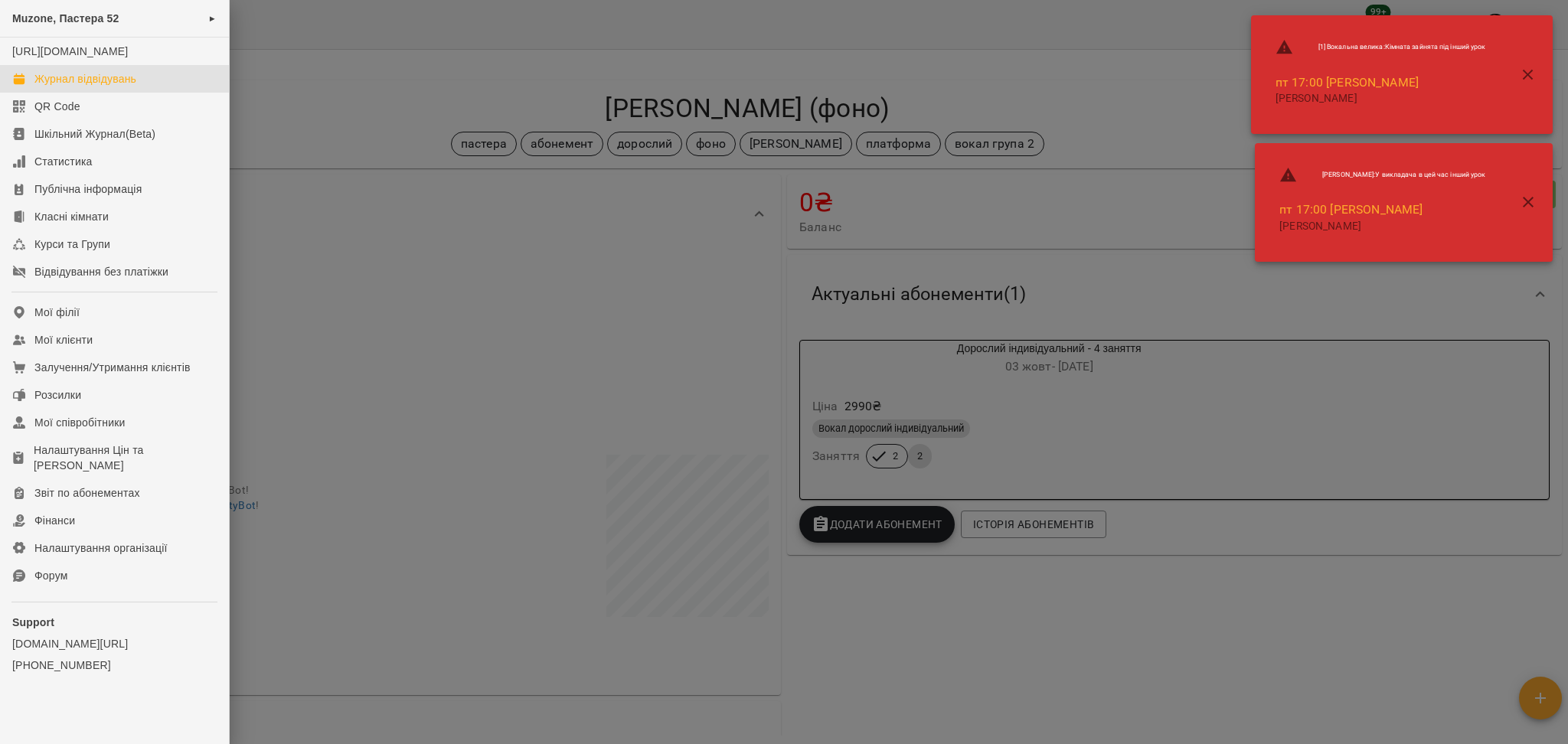
click at [107, 81] on link "Журнал відвідувань" at bounding box center [114, 79] width 229 height 28
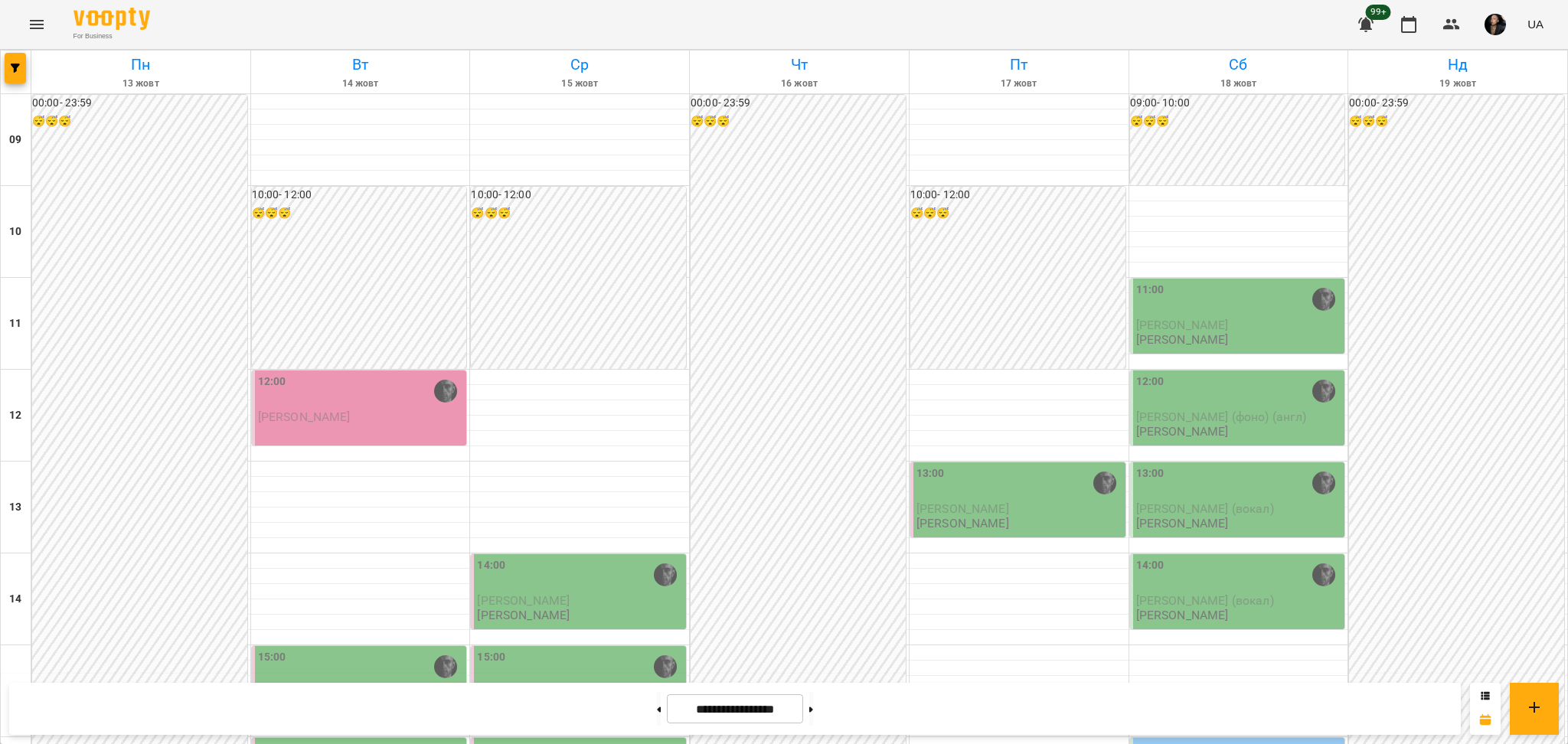
scroll to position [510, 0]
click at [863, 707] on div "**********" at bounding box center [735, 709] width 1452 height 52
click at [813, 716] on button at bounding box center [811, 709] width 4 height 34
type input "**********"
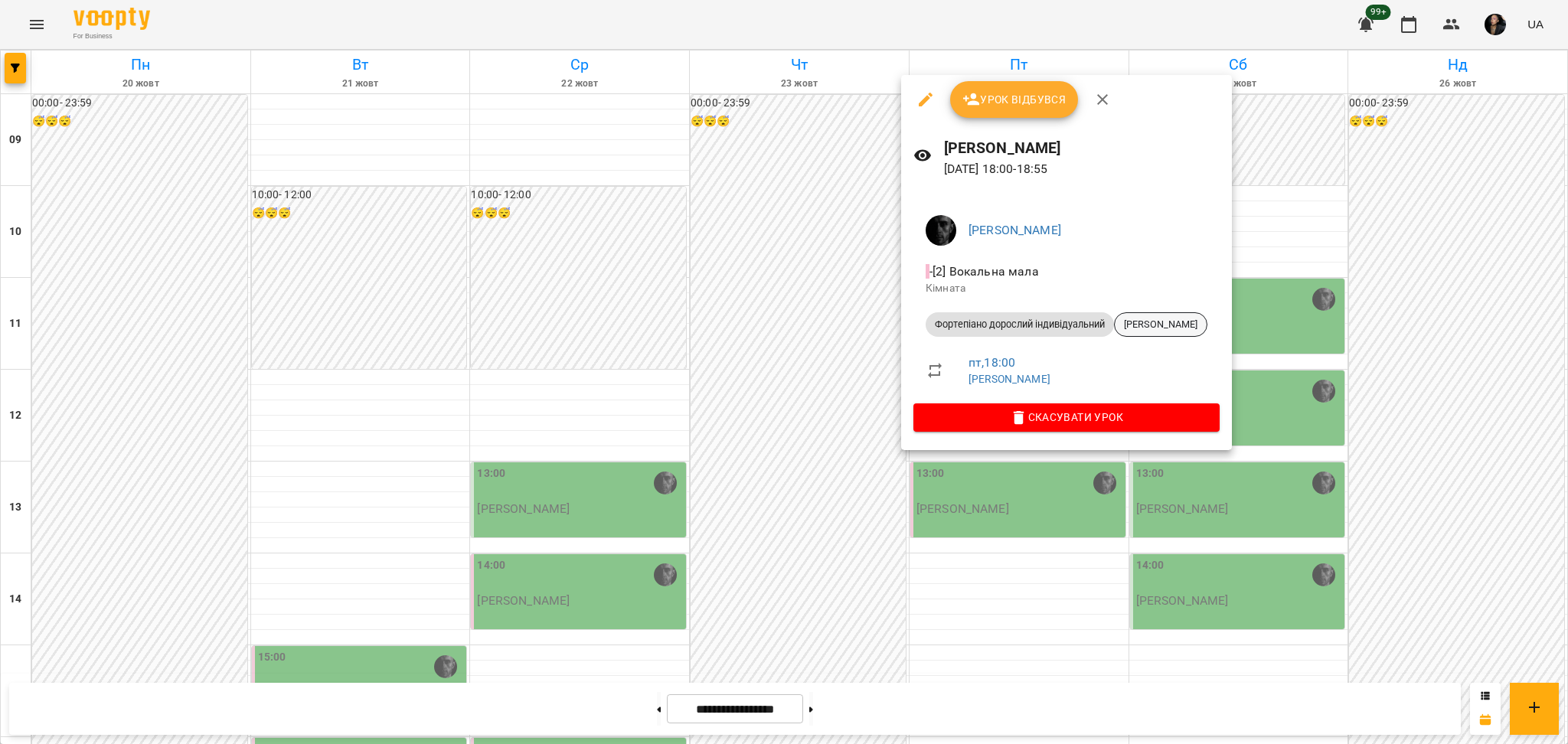
click at [1180, 331] on span "[PERSON_NAME]" at bounding box center [1161, 325] width 92 height 14
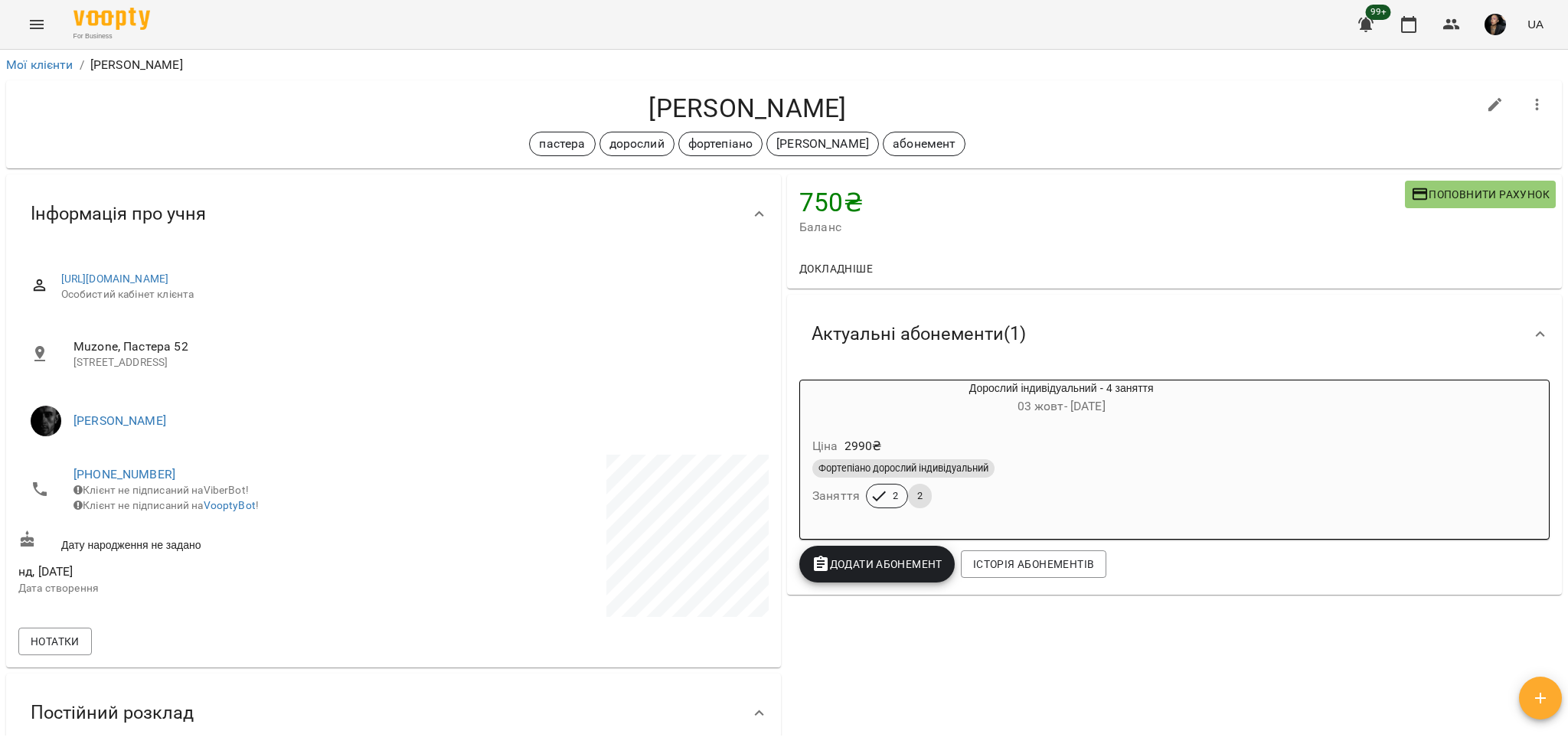
click at [1084, 495] on div "Фортепіано дорослий індивідуальний Заняття 2 2" at bounding box center [1061, 484] width 504 height 55
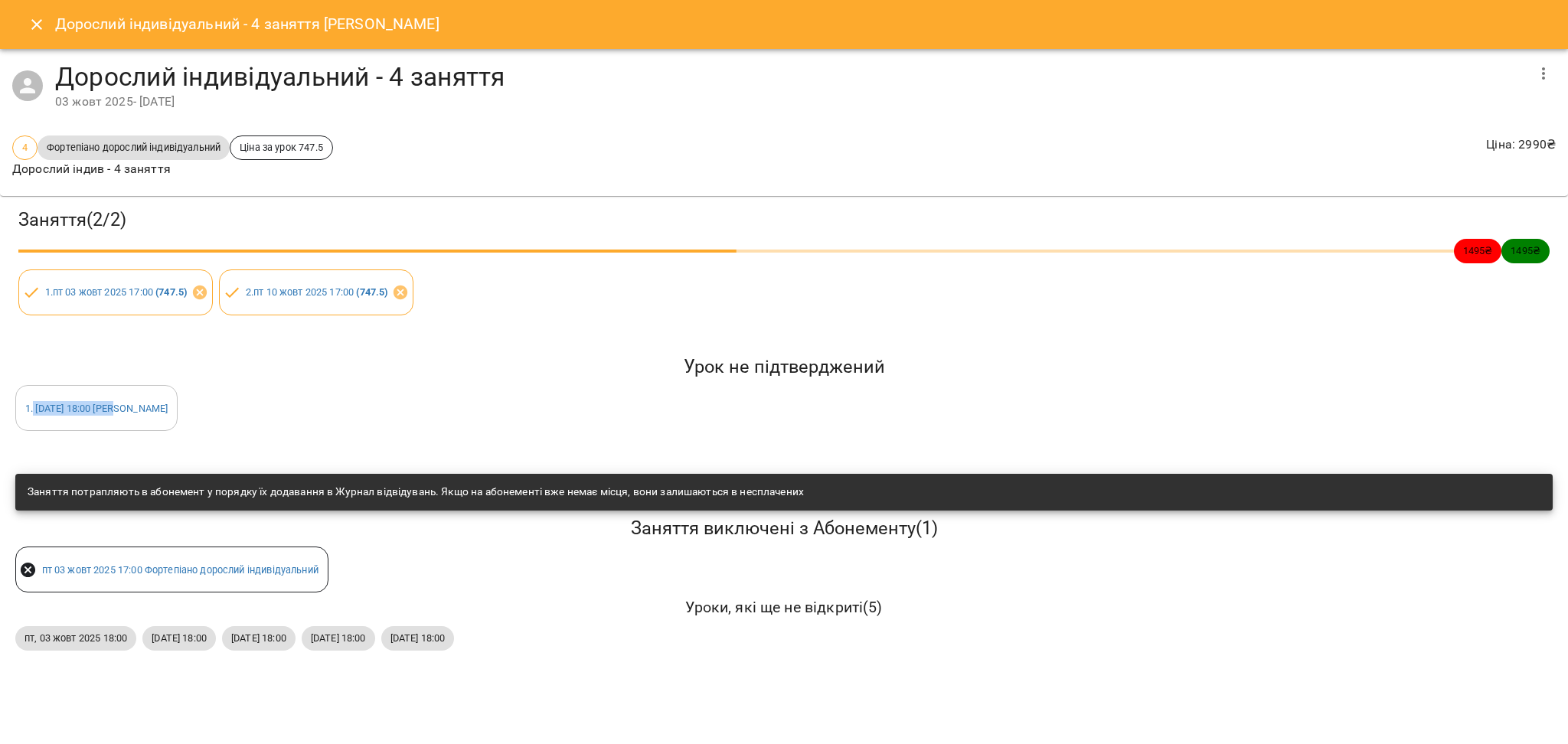
drag, startPoint x: 34, startPoint y: 387, endPoint x: 166, endPoint y: 422, distance: 136.6
click at [167, 421] on div "1 . [DATE] 18:00 [PERSON_NAME]" at bounding box center [97, 408] width 162 height 46
copy link "[DATE] 18:00 [PERSON_NAME]"
click at [15, 18] on div "Дорослий індивідуальний - 4 заняття [PERSON_NAME]" at bounding box center [784, 25] width 1568 height 49
click at [22, 27] on button "Close" at bounding box center [37, 25] width 37 height 37
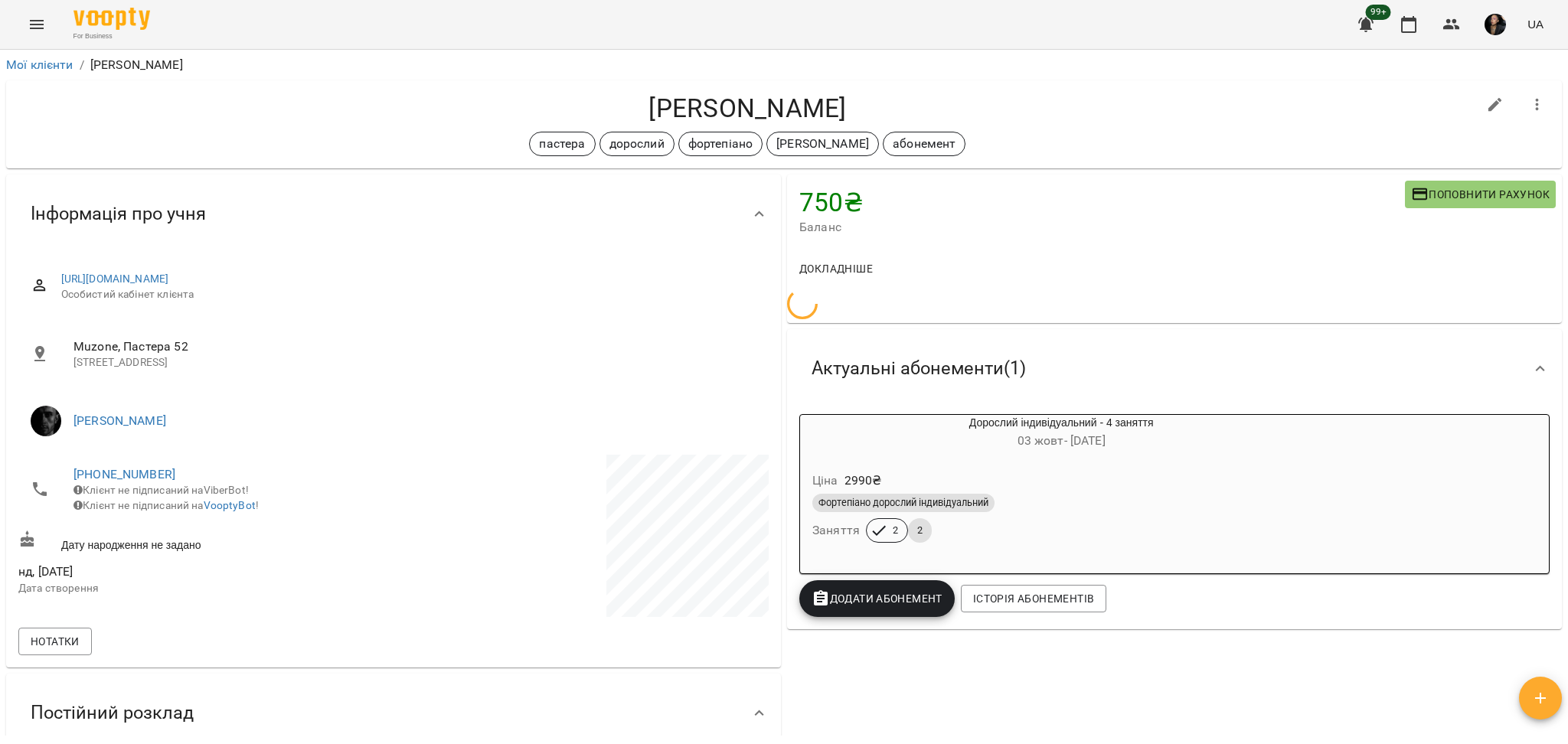
click at [49, 11] on button "Menu" at bounding box center [37, 25] width 37 height 37
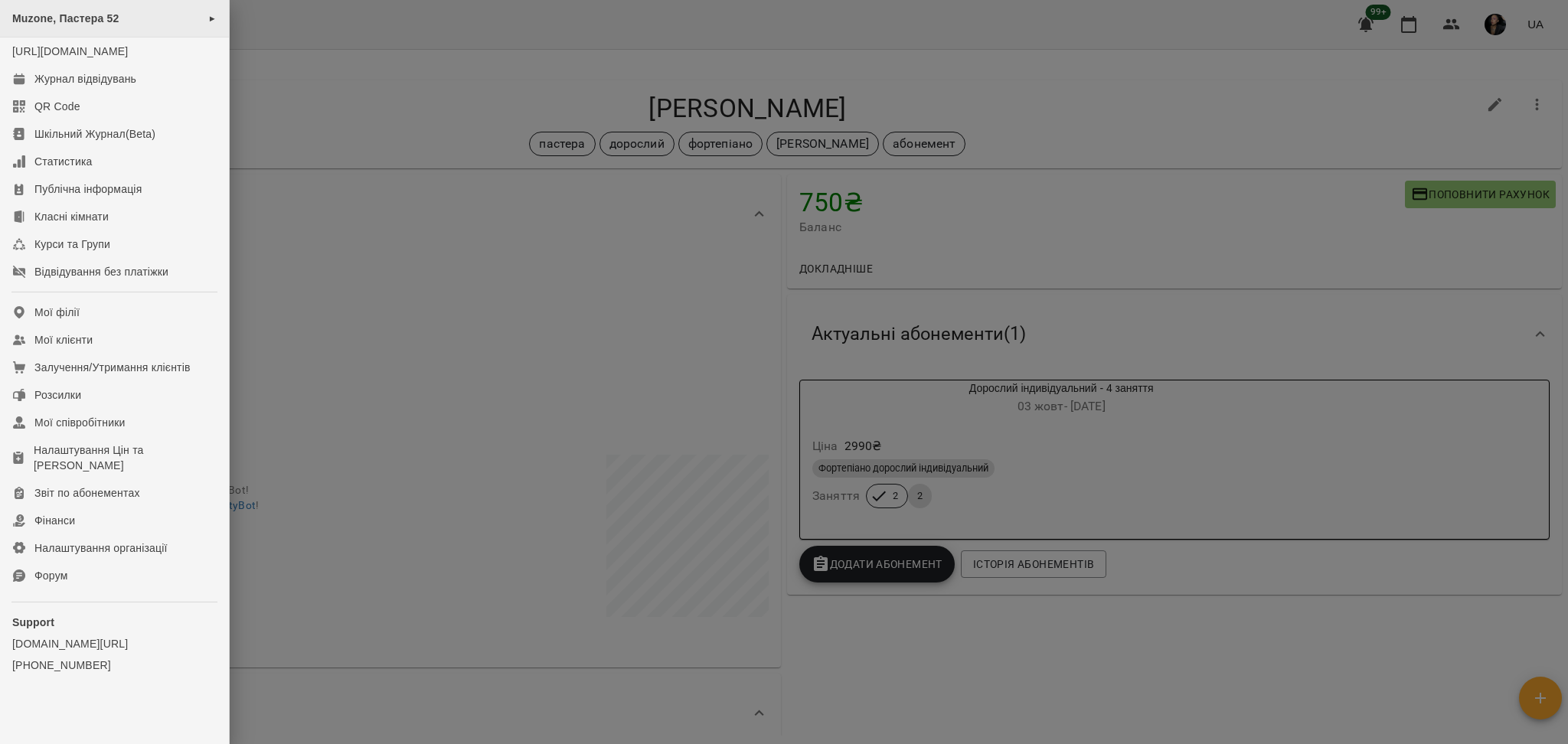
click at [93, 21] on span "Muzone, Пастера 52" at bounding box center [66, 18] width 107 height 12
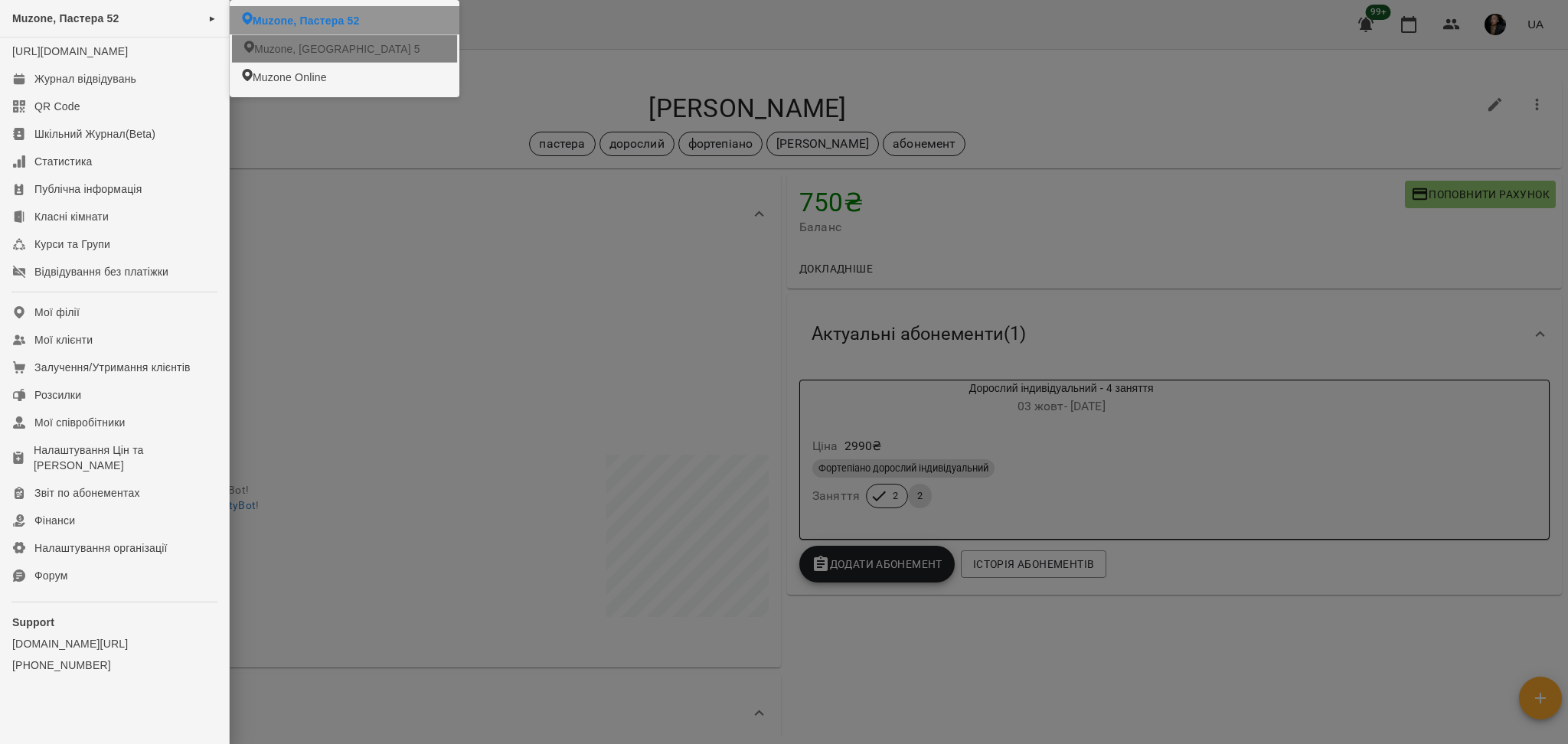
click at [408, 35] on li "Muzone, [GEOGRAPHIC_DATA] 5" at bounding box center [345, 48] width 225 height 28
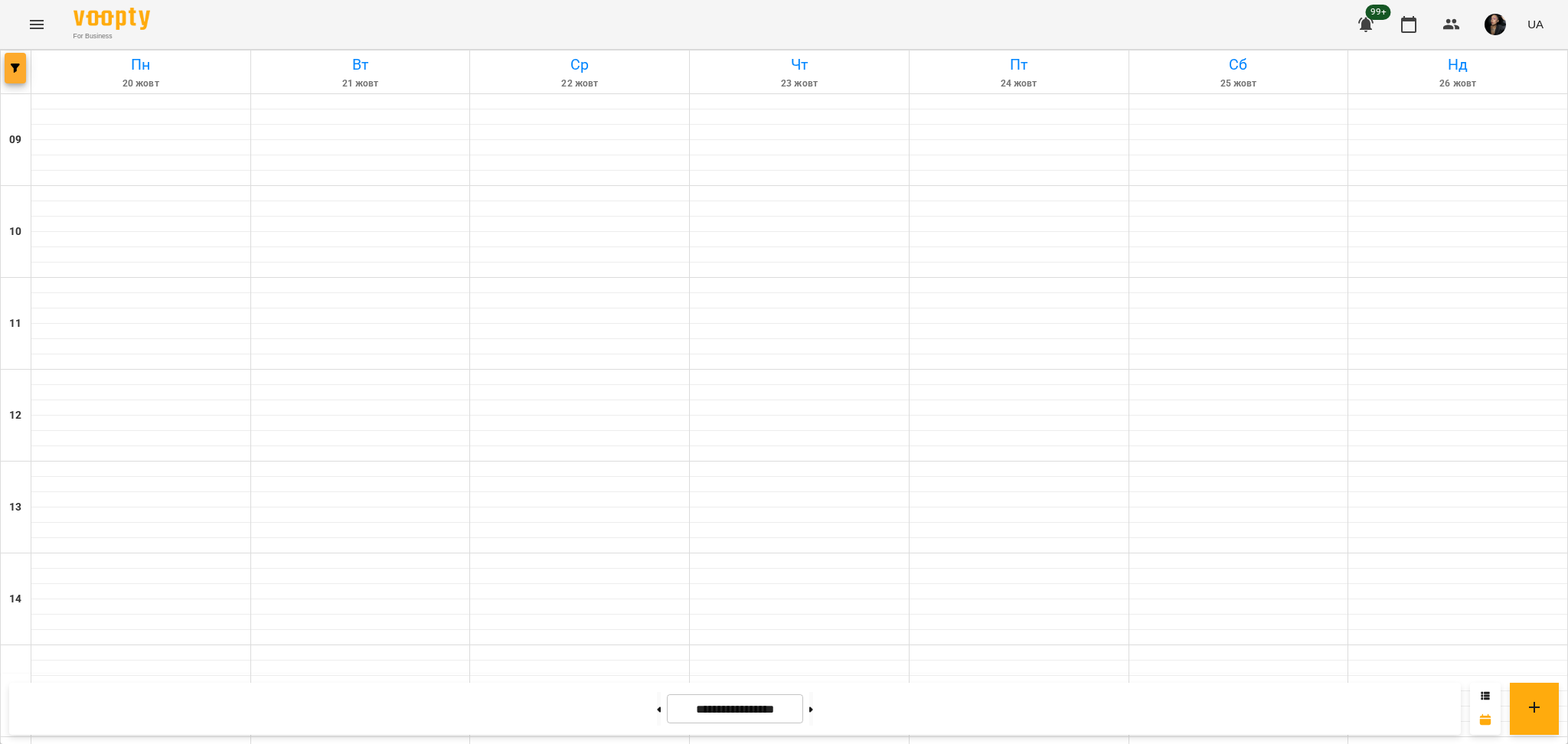
click at [7, 70] on span "button" at bounding box center [15, 68] width 21 height 9
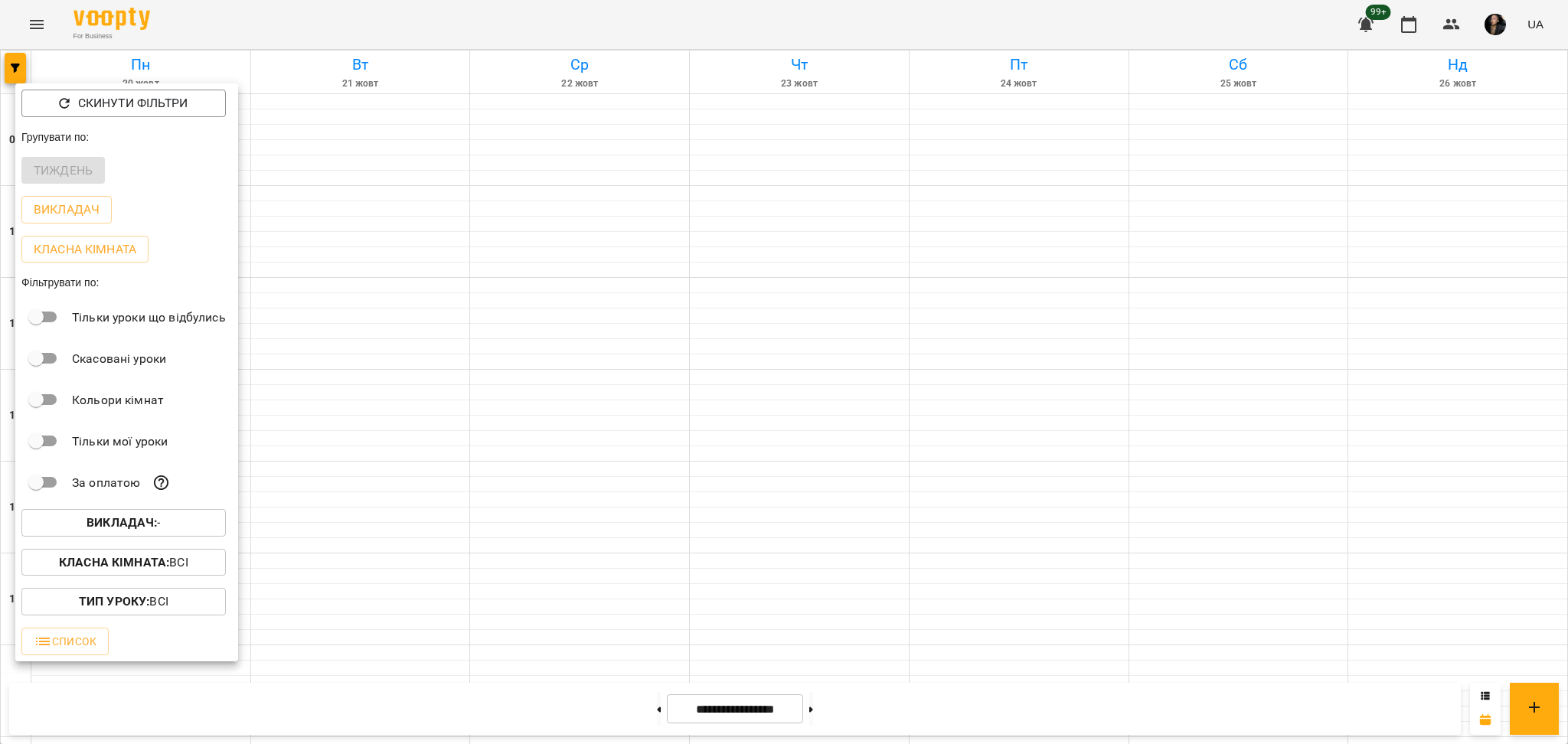
click at [156, 529] on b "Викладач :" at bounding box center [122, 522] width 71 height 15
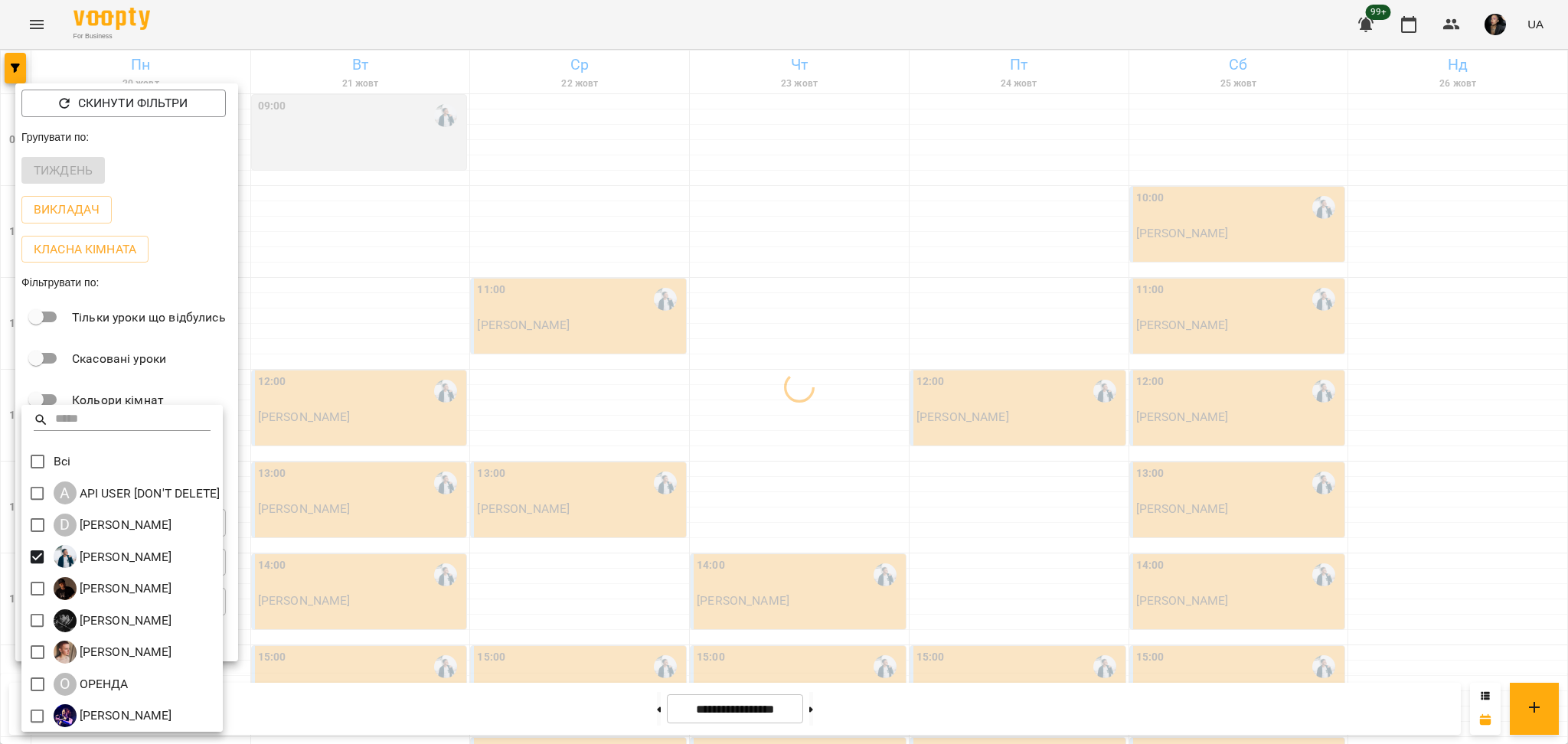
click at [326, 562] on div at bounding box center [784, 372] width 1568 height 744
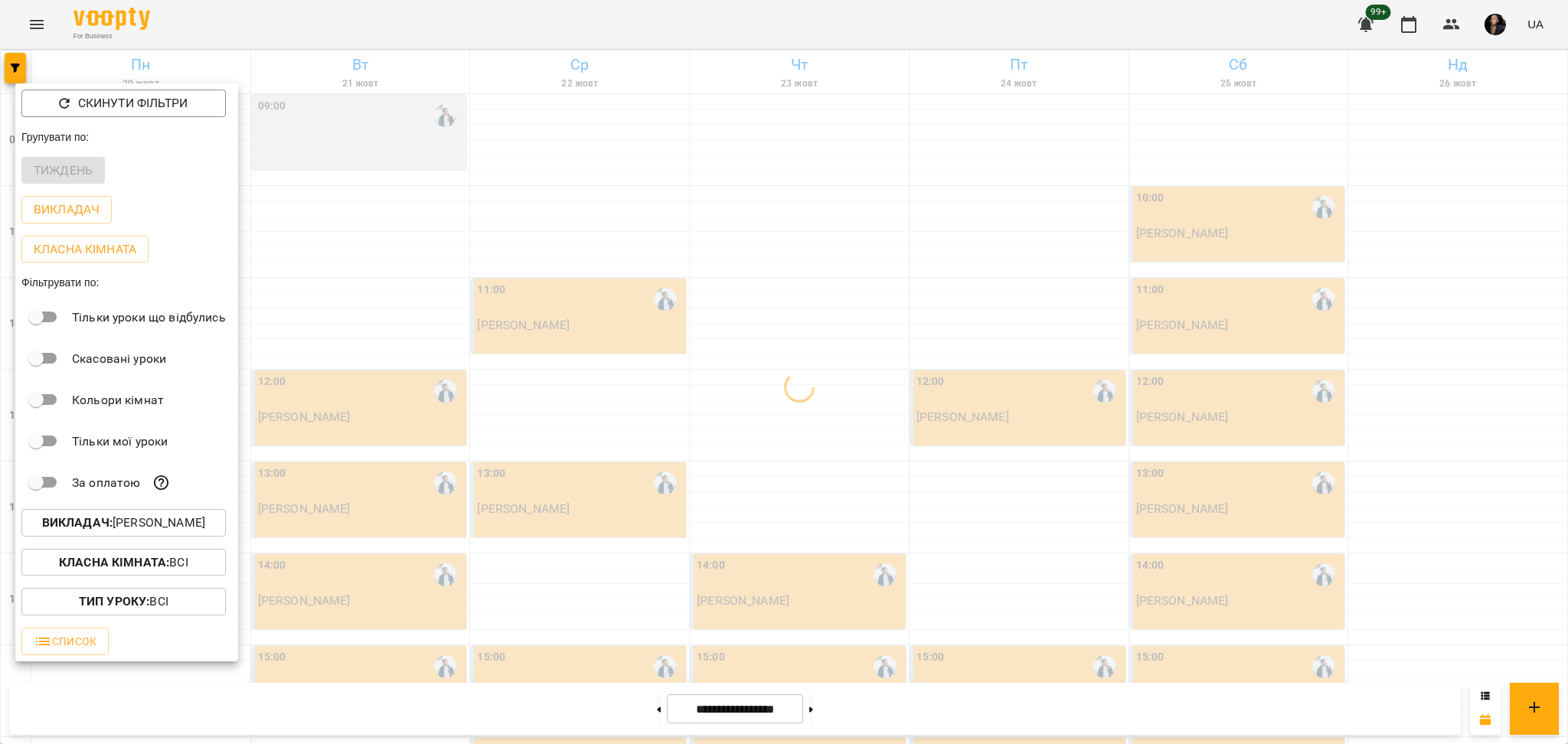
click at [731, 380] on div at bounding box center [784, 372] width 1568 height 744
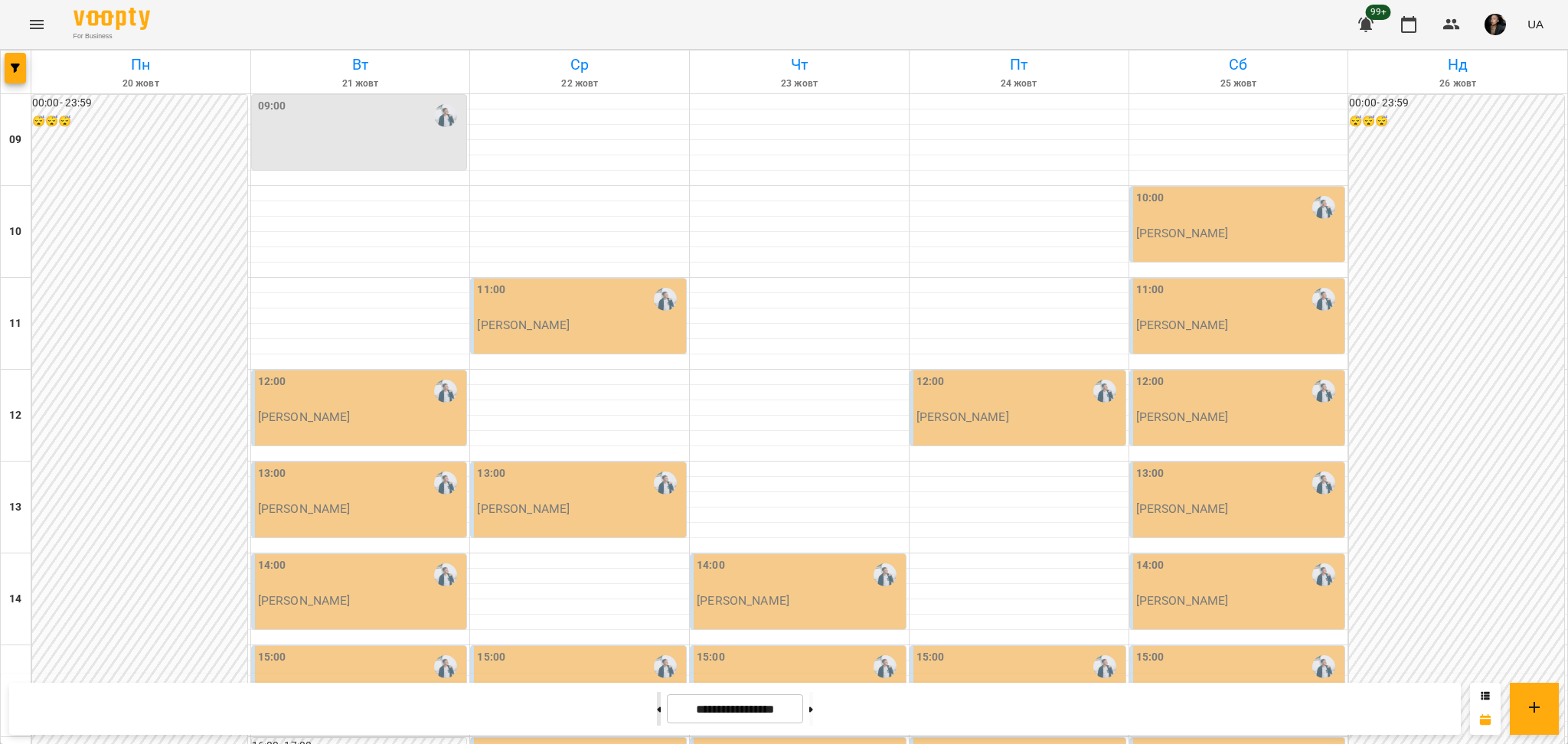
click at [657, 707] on button at bounding box center [658, 709] width 4 height 34
type input "**********"
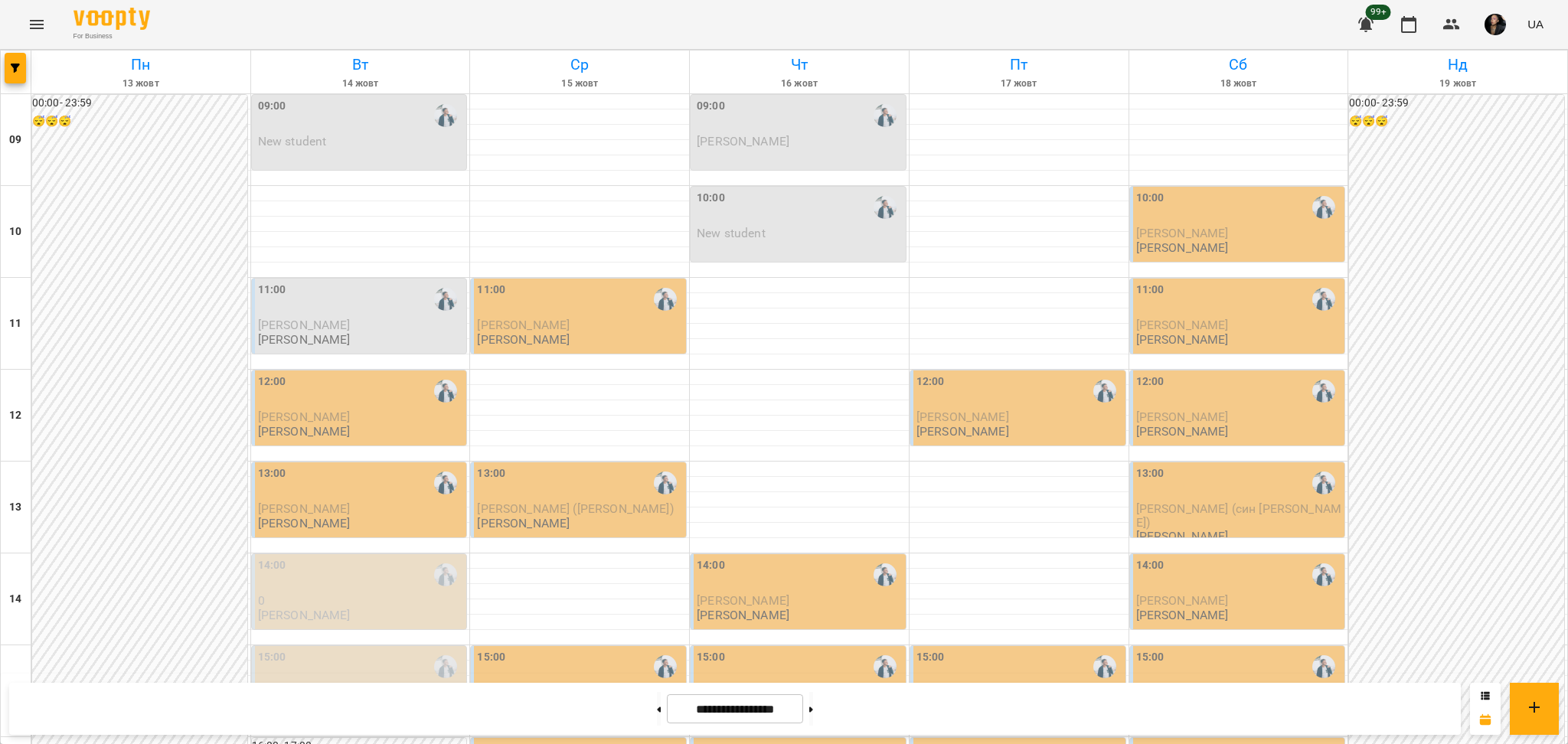
click at [320, 146] on span "New student" at bounding box center [293, 141] width 69 height 15
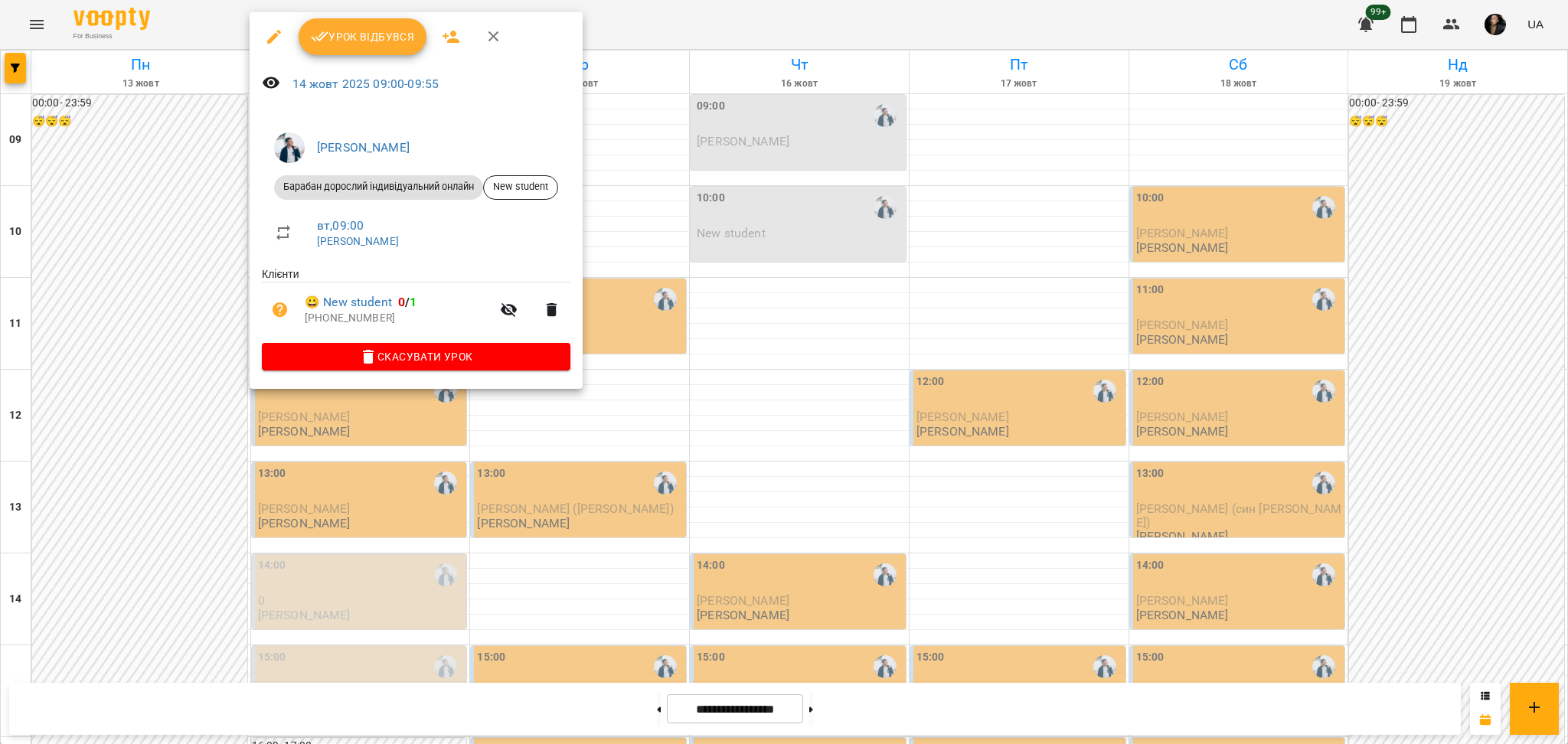
click at [185, 261] on div at bounding box center [784, 372] width 1568 height 744
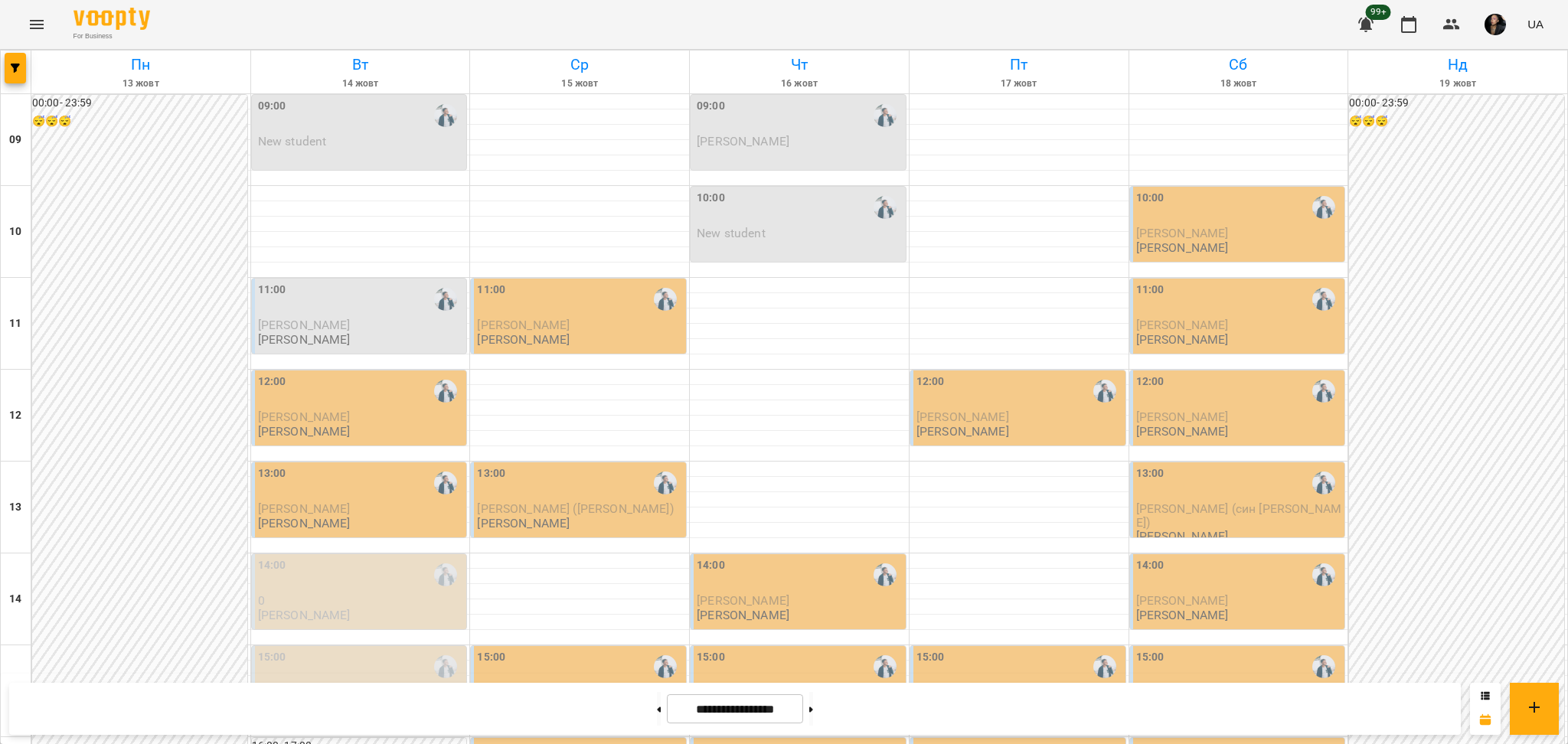
scroll to position [102, 0]
click at [351, 410] on span "[PERSON_NAME]" at bounding box center [304, 417] width 93 height 15
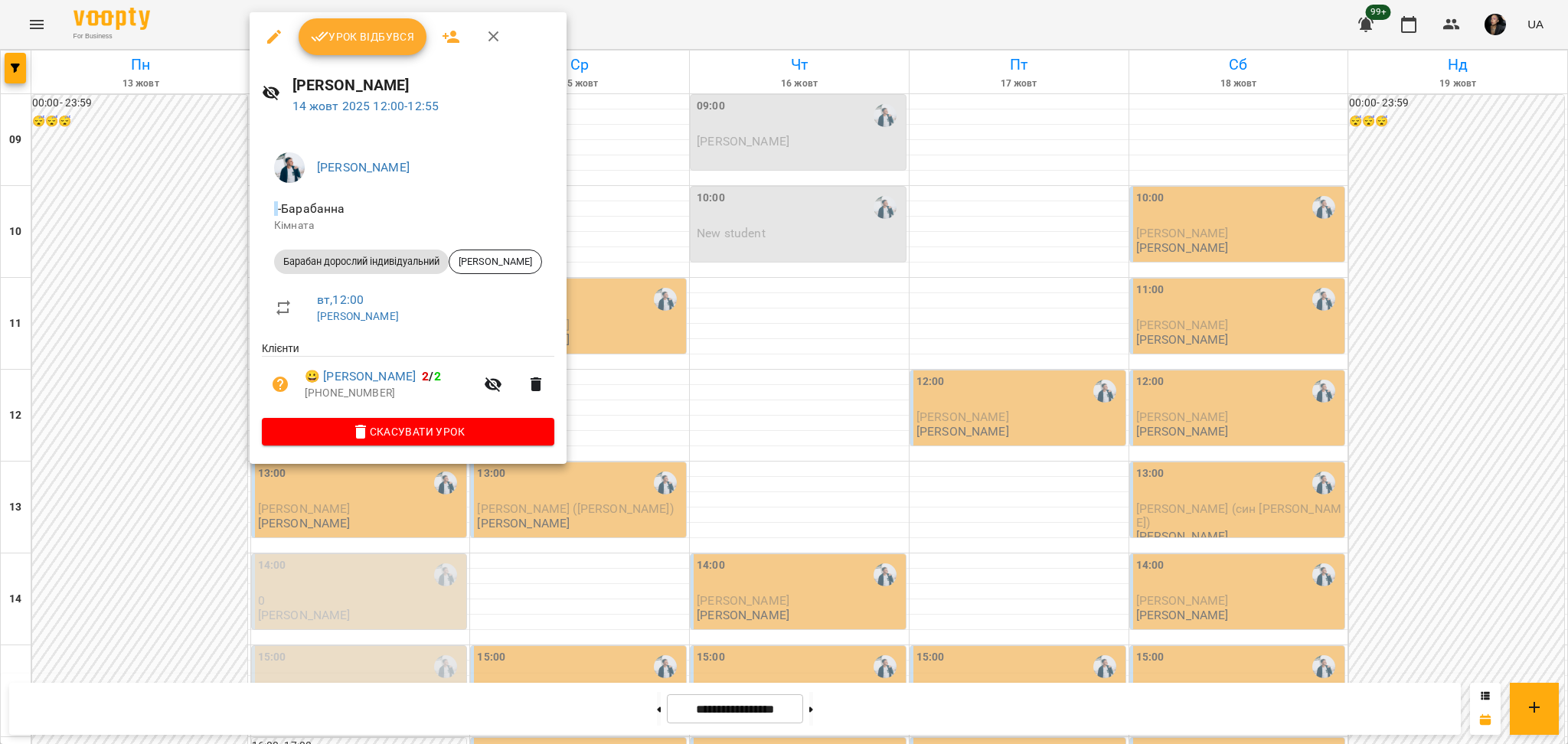
click at [729, 576] on div at bounding box center [784, 372] width 1568 height 744
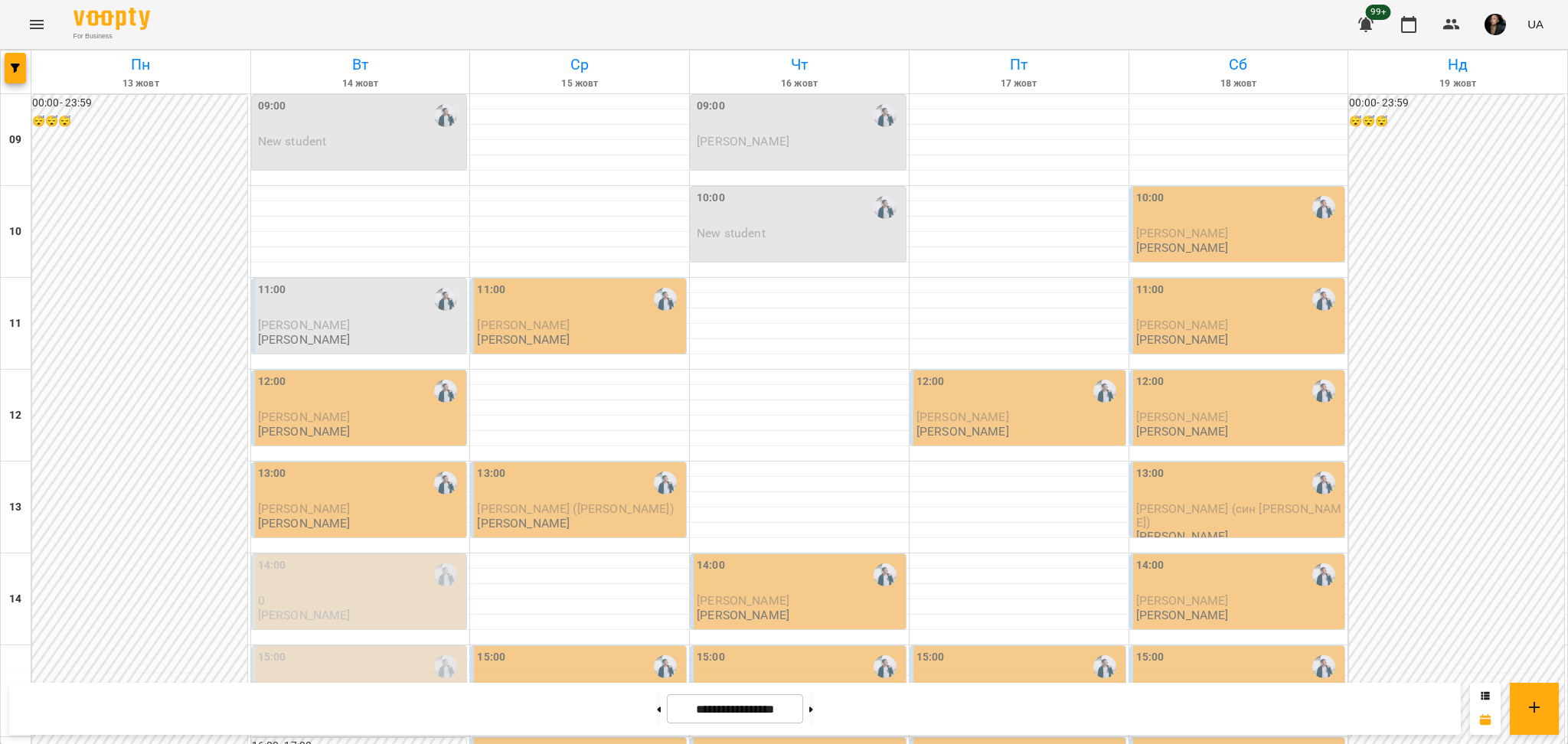
click at [332, 374] on div "12:00" at bounding box center [361, 392] width 206 height 35
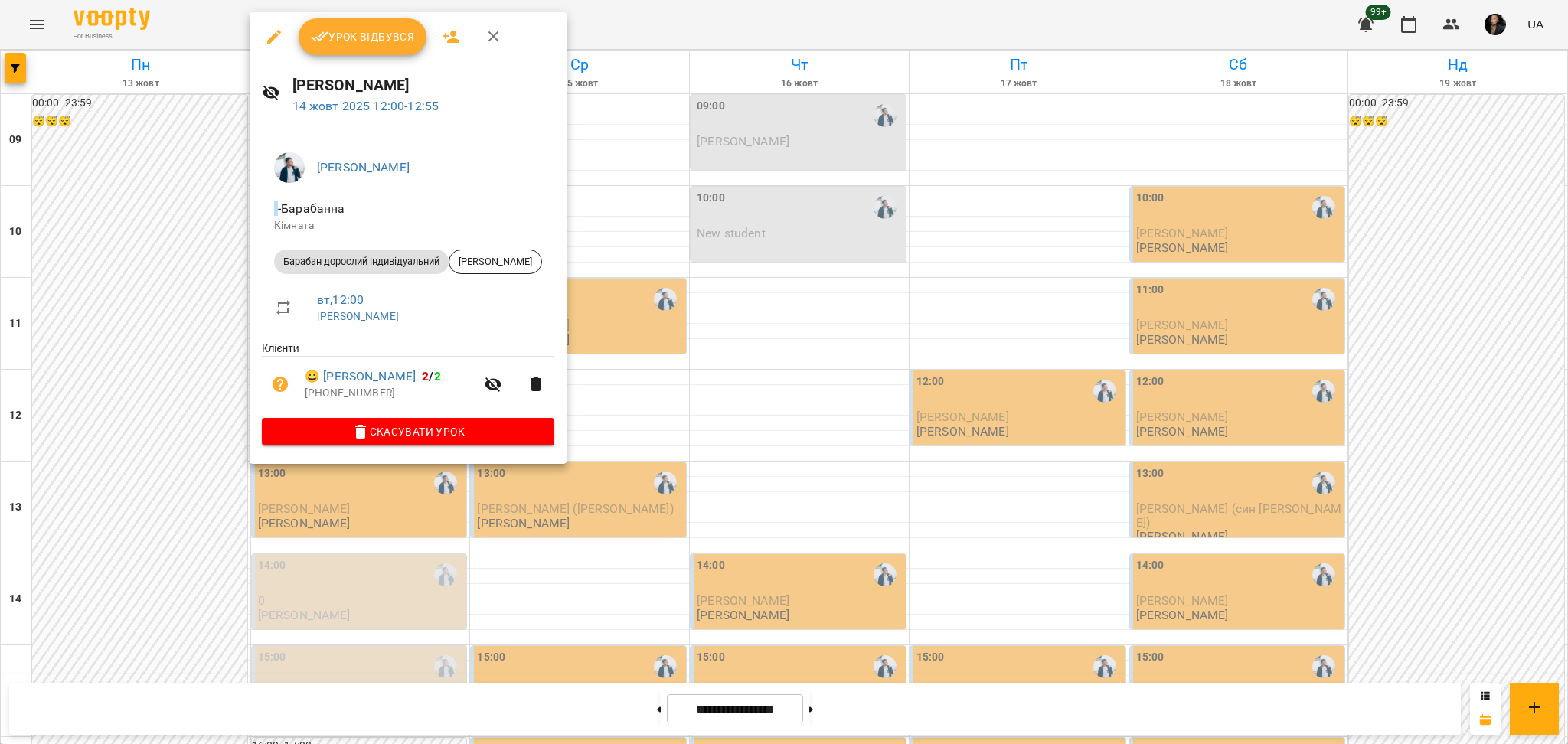
click at [839, 362] on div at bounding box center [784, 372] width 1568 height 744
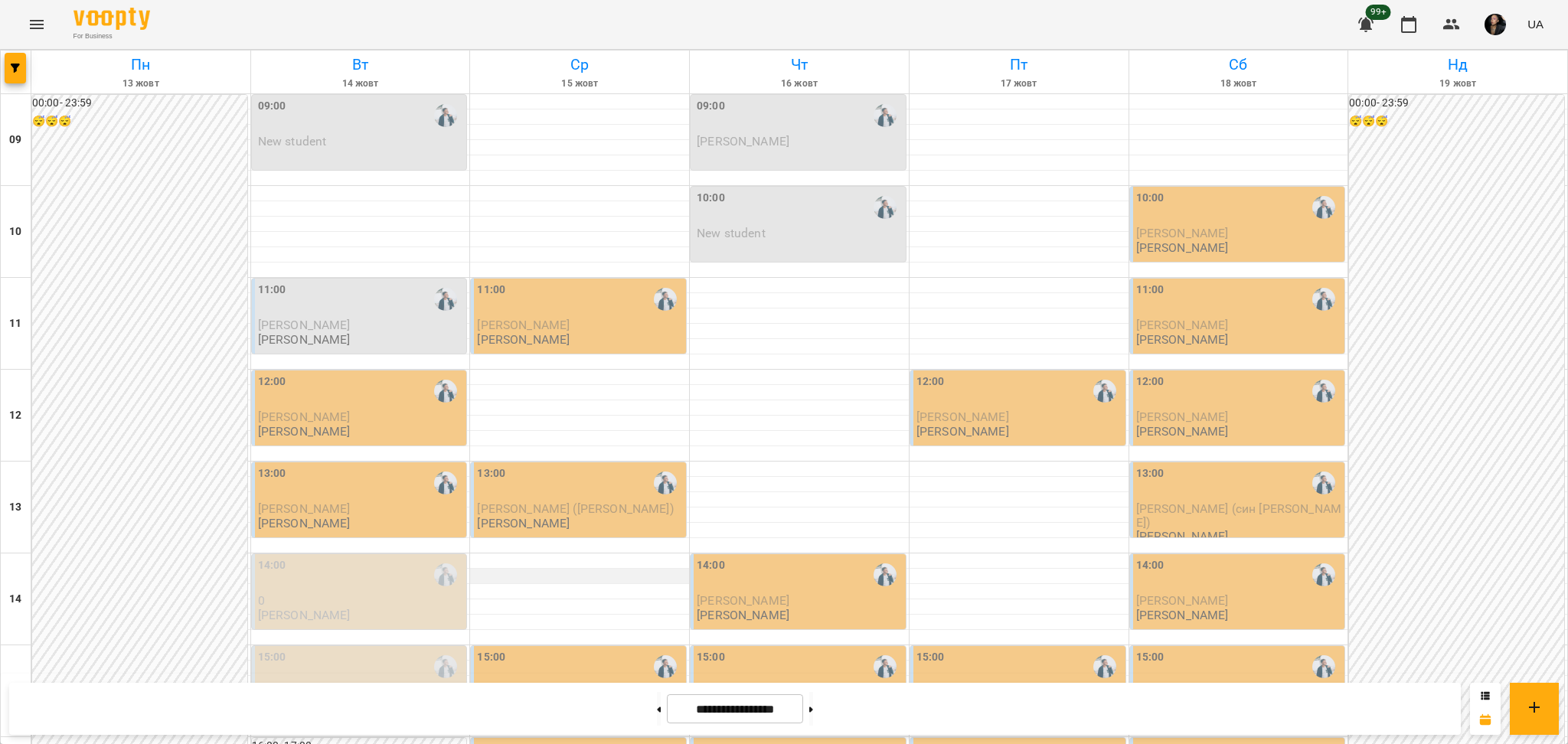
scroll to position [306, 0]
